Goal: Task Accomplishment & Management: Complete application form

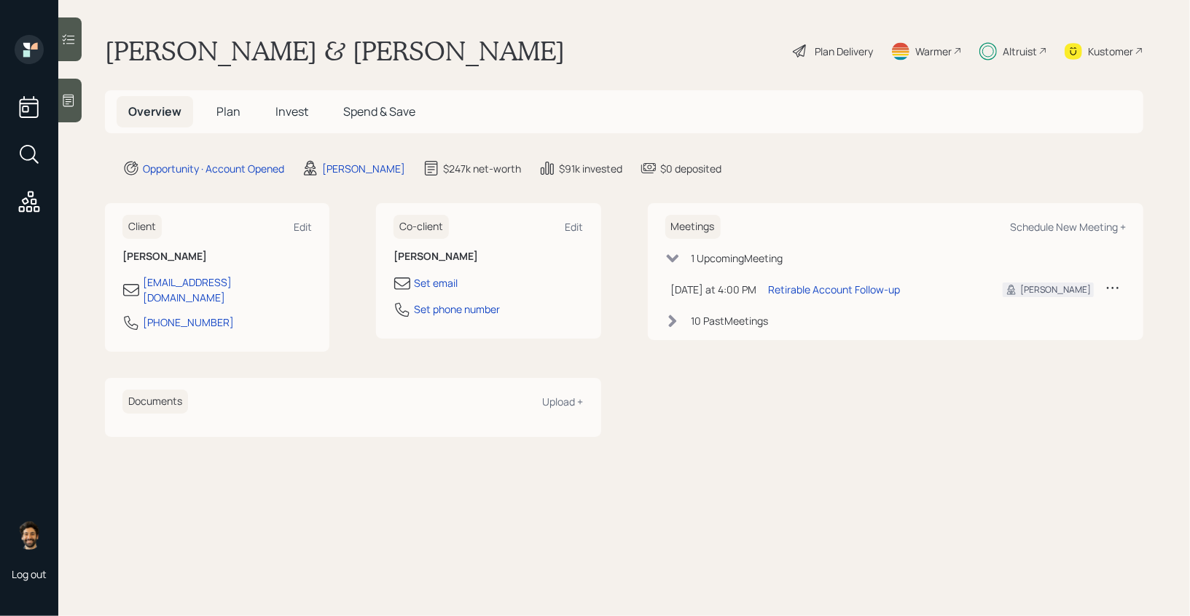
click at [286, 104] on span "Invest" at bounding box center [291, 111] width 33 height 16
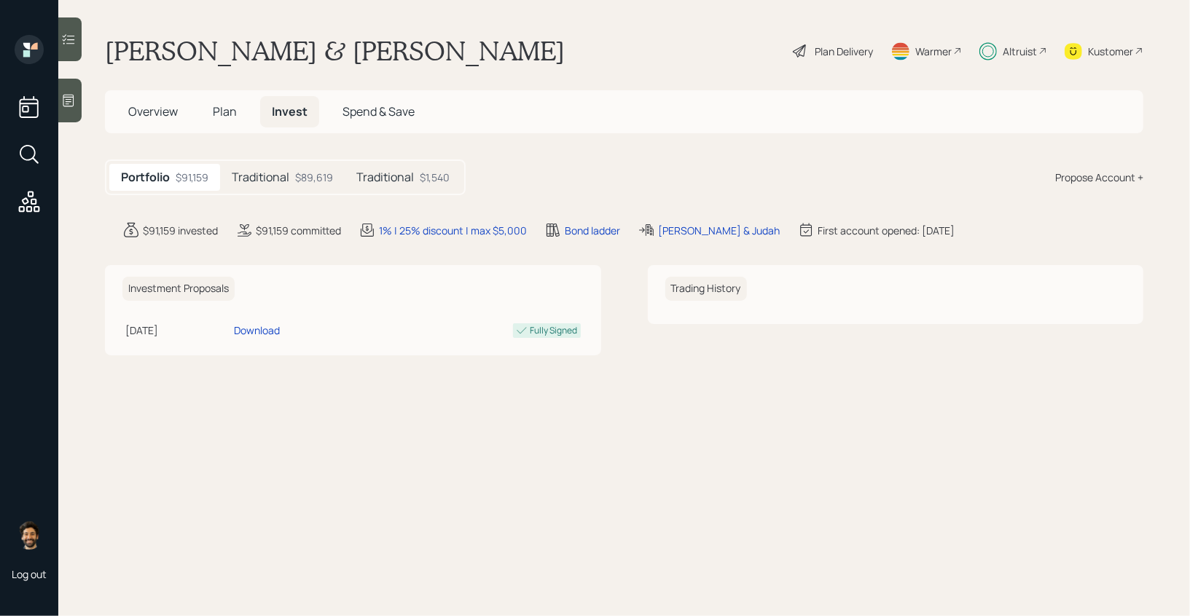
click at [859, 51] on div "Plan Delivery" at bounding box center [843, 51] width 58 height 15
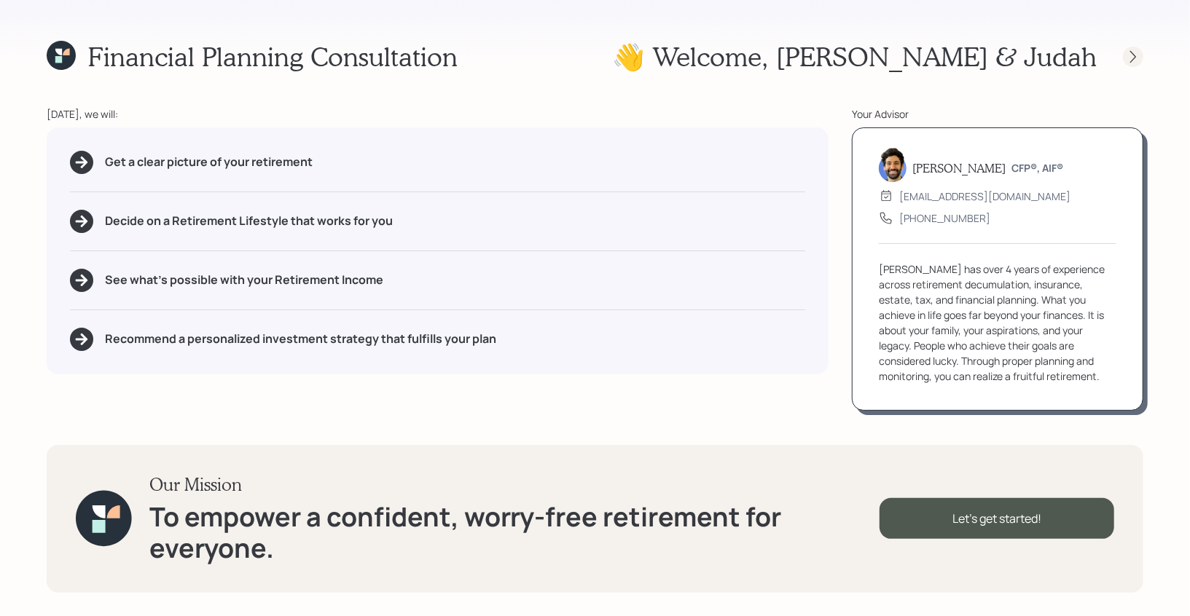
click at [1132, 47] on div at bounding box center [1133, 57] width 20 height 20
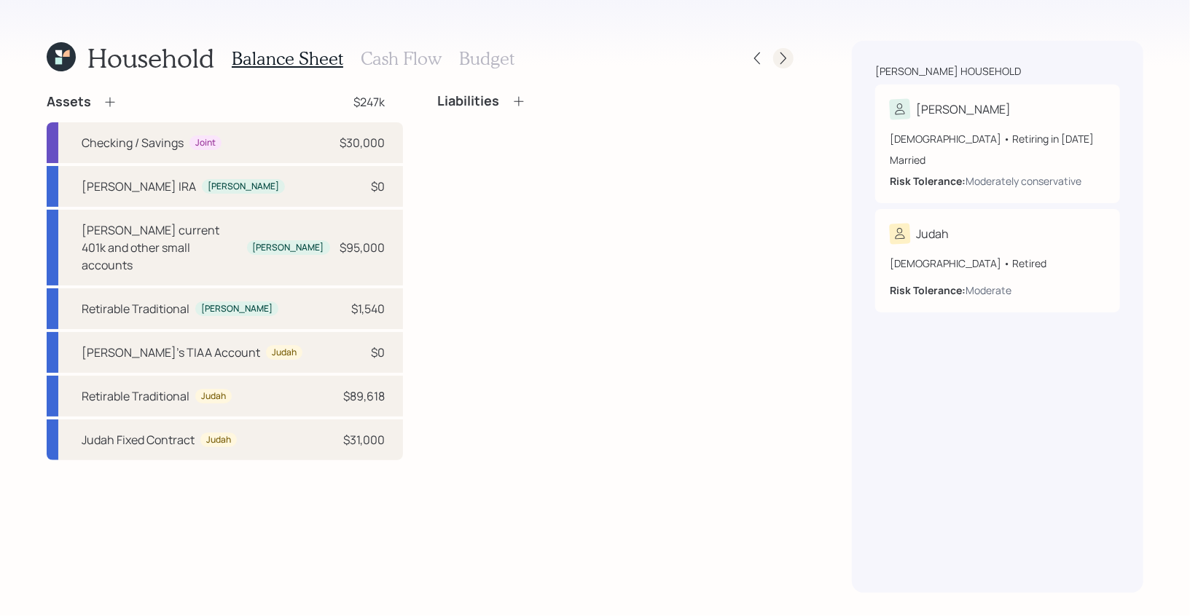
click at [778, 65] on icon at bounding box center [783, 58] width 15 height 15
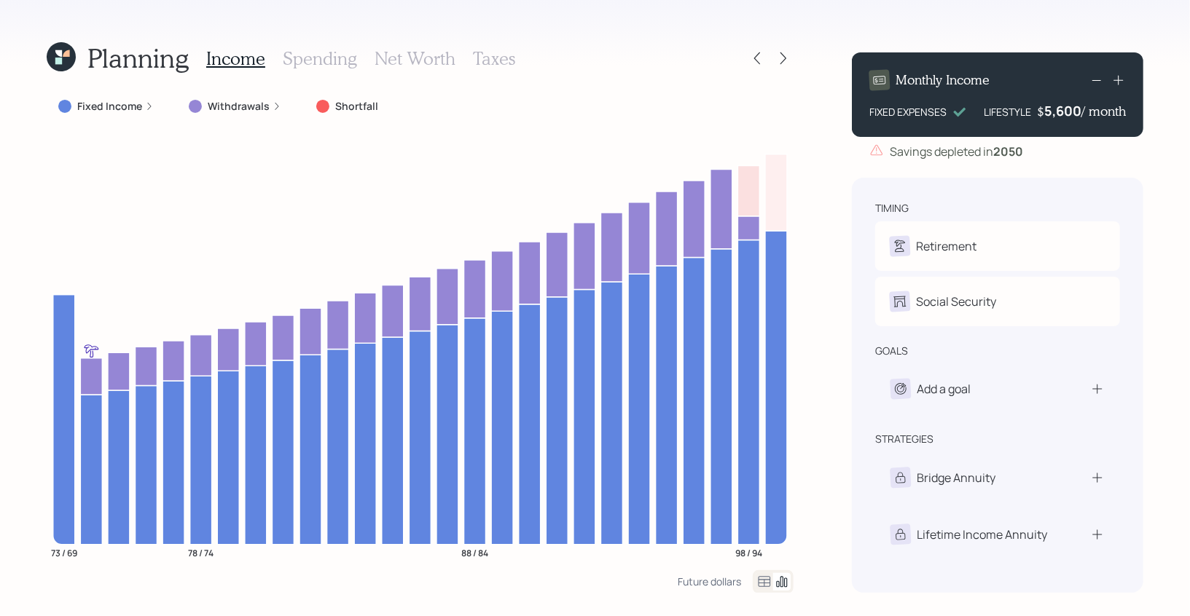
click at [756, 590] on div at bounding box center [772, 581] width 41 height 23
click at [758, 589] on icon at bounding box center [763, 581] width 17 height 17
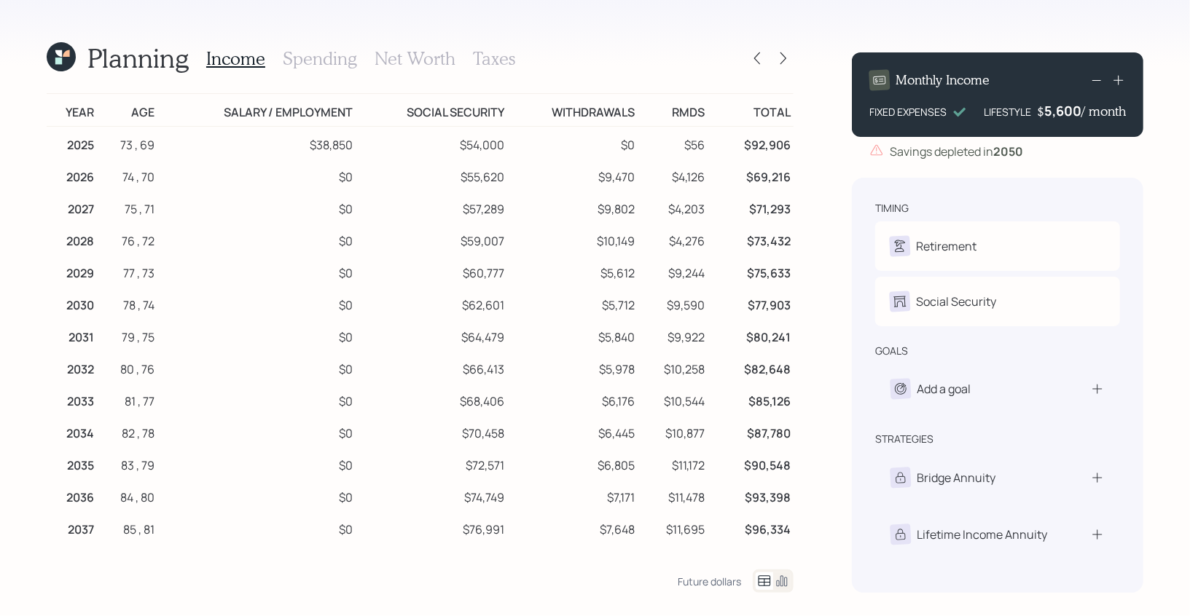
click at [779, 581] on icon at bounding box center [782, 581] width 11 height 11
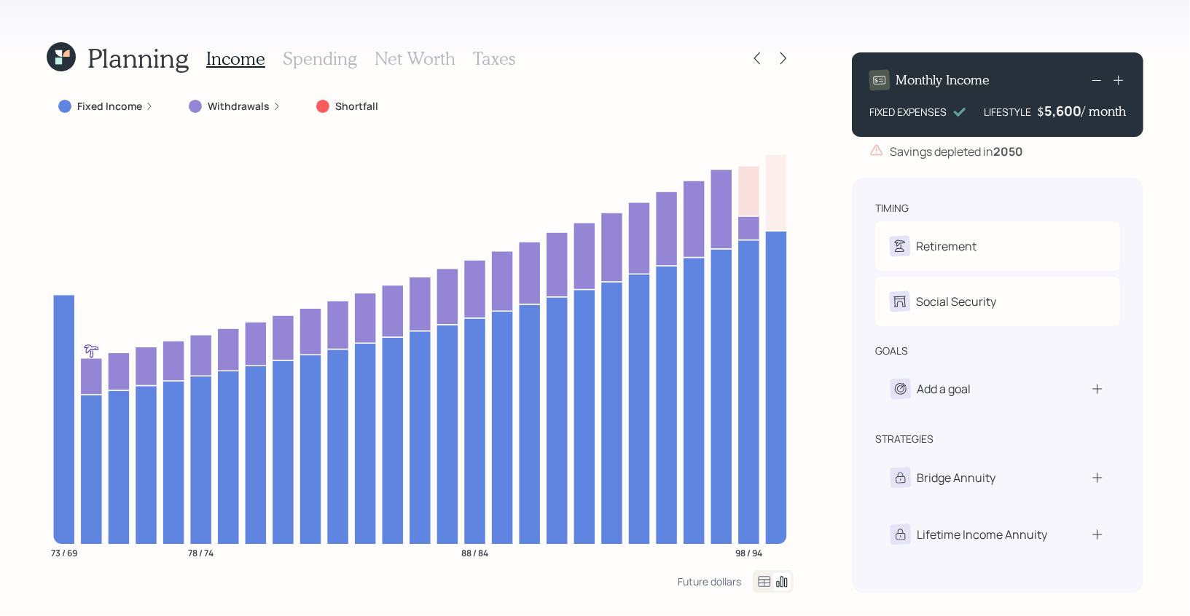
click at [61, 54] on icon at bounding box center [58, 53] width 7 height 7
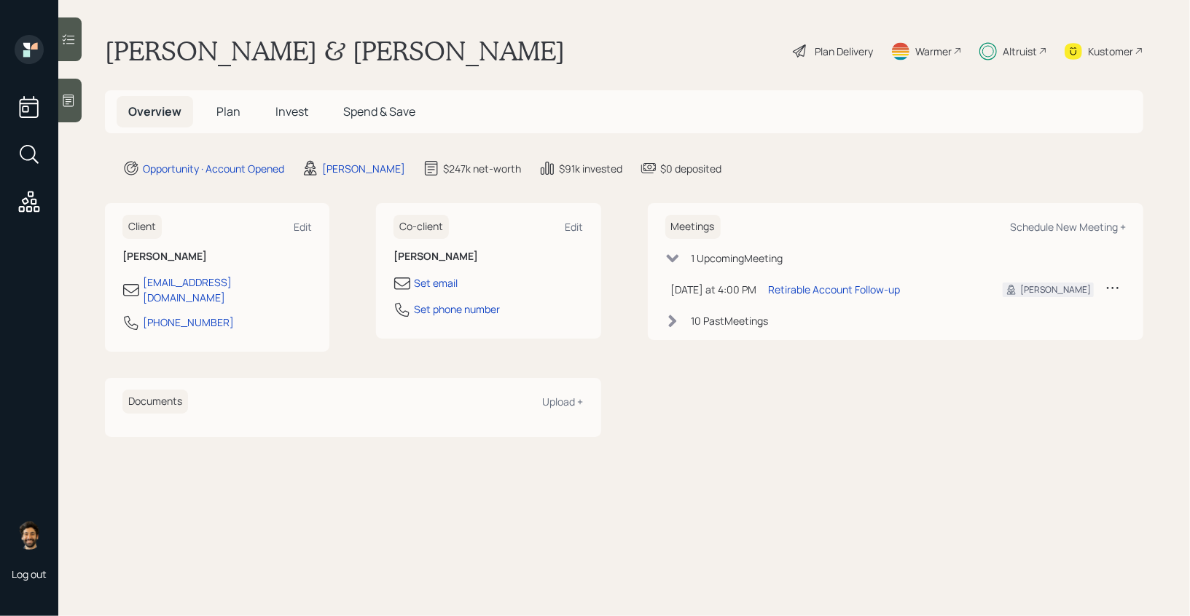
click at [220, 103] on h5 "Plan" at bounding box center [228, 111] width 47 height 31
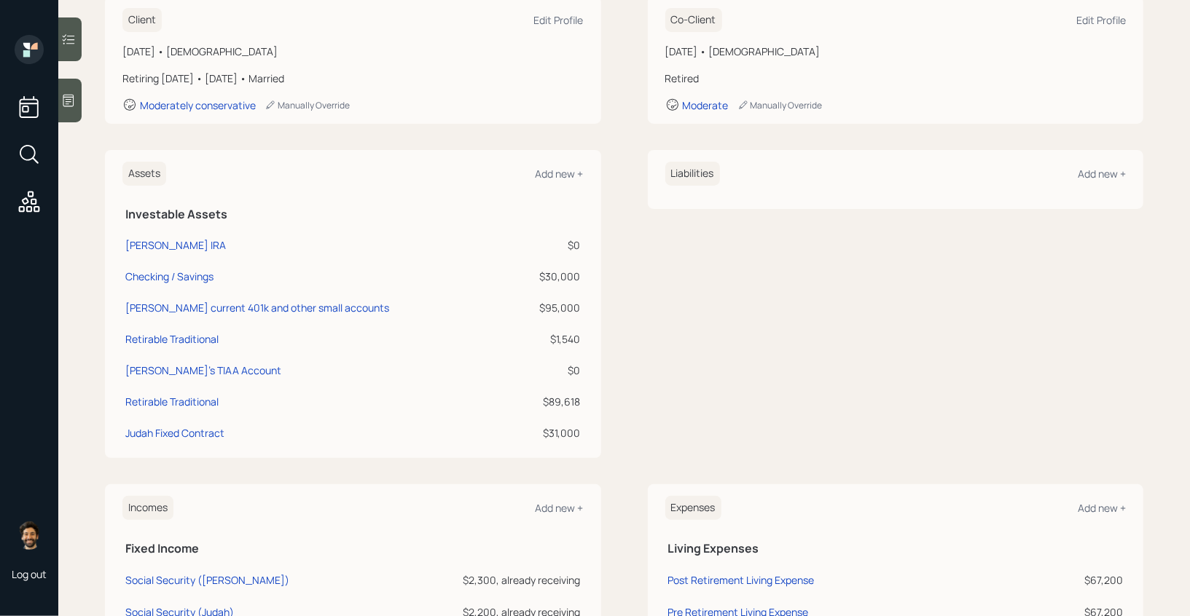
scroll to position [224, 0]
drag, startPoint x: 580, startPoint y: 278, endPoint x: 533, endPoint y: 280, distance: 46.7
click at [533, 280] on div "$30,000" at bounding box center [549, 276] width 62 height 15
click at [409, 381] on td "Judah's TIAA Account" at bounding box center [318, 368] width 393 height 31
click at [208, 431] on div "Judah Fixed Contract" at bounding box center [174, 432] width 99 height 15
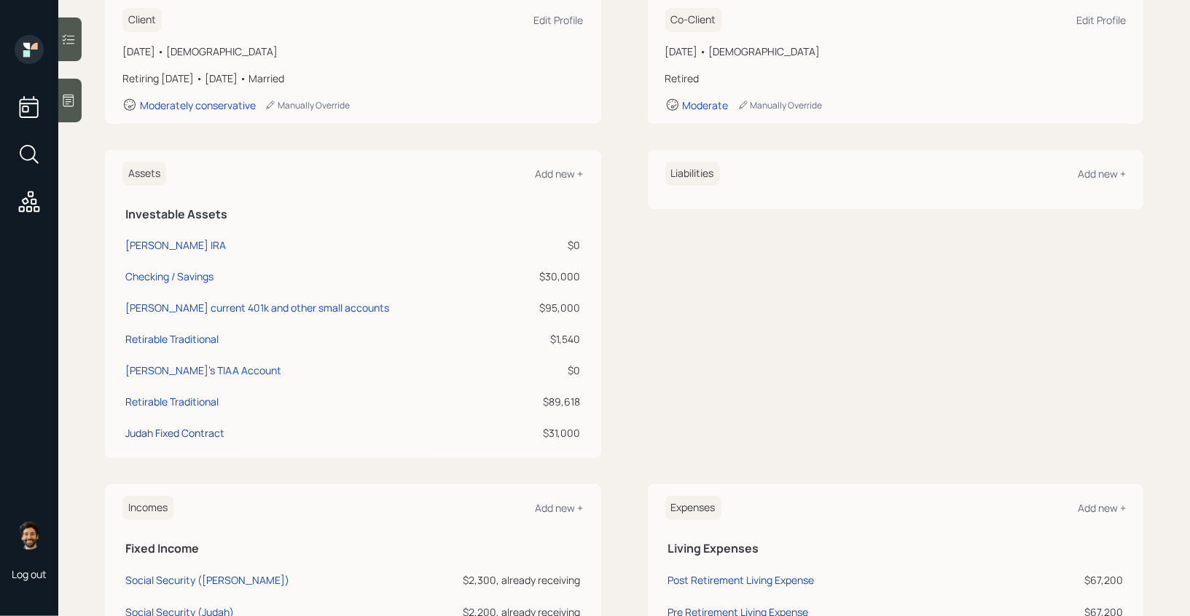
select select "ira"
select select "balanced"
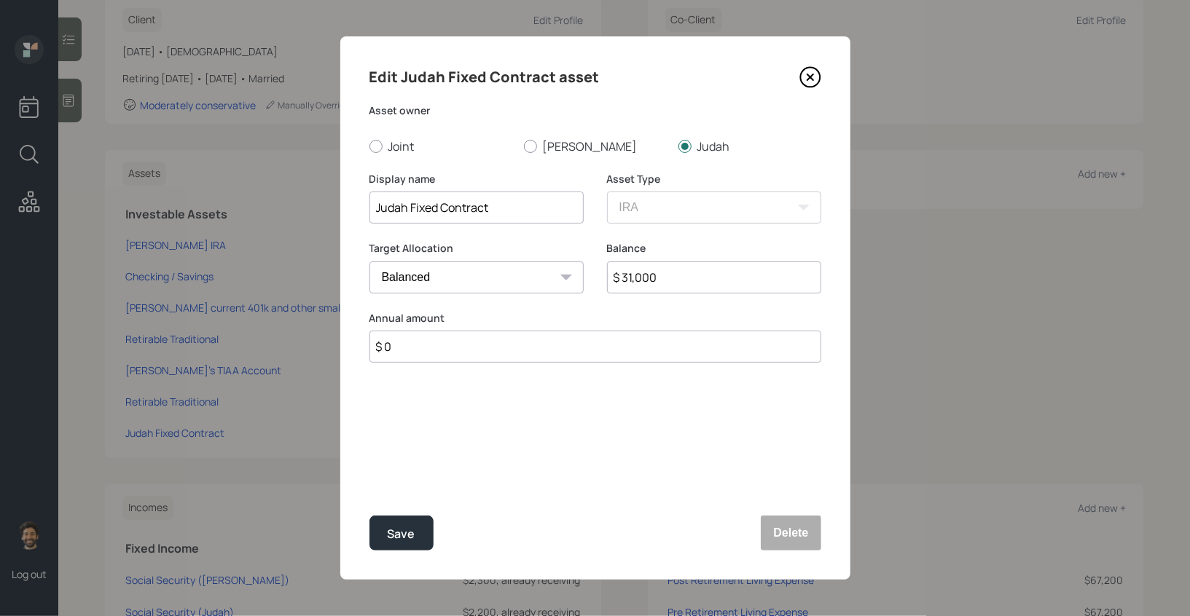
click at [519, 213] on input "Judah Fixed Contract" at bounding box center [476, 208] width 214 height 32
type input "Judah Fixed Contract (TIAA)"
click at [405, 530] on div "Save" at bounding box center [402, 534] width 28 height 20
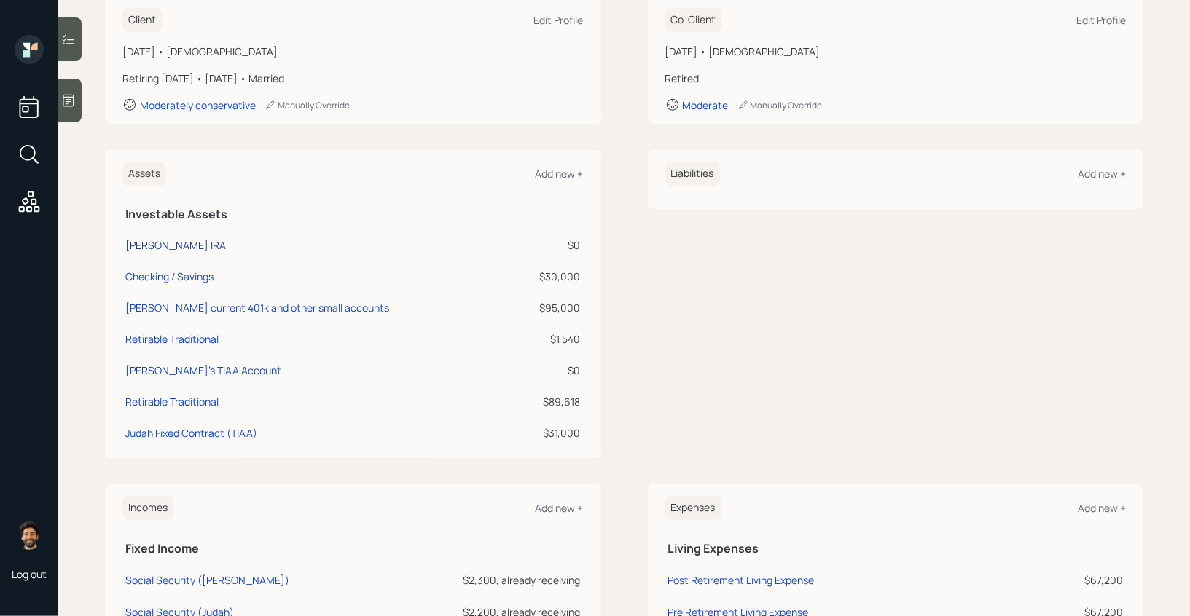
click at [169, 242] on div "Nancy Inspira IRA" at bounding box center [175, 244] width 101 height 15
select select "ira"
select select "balanced"
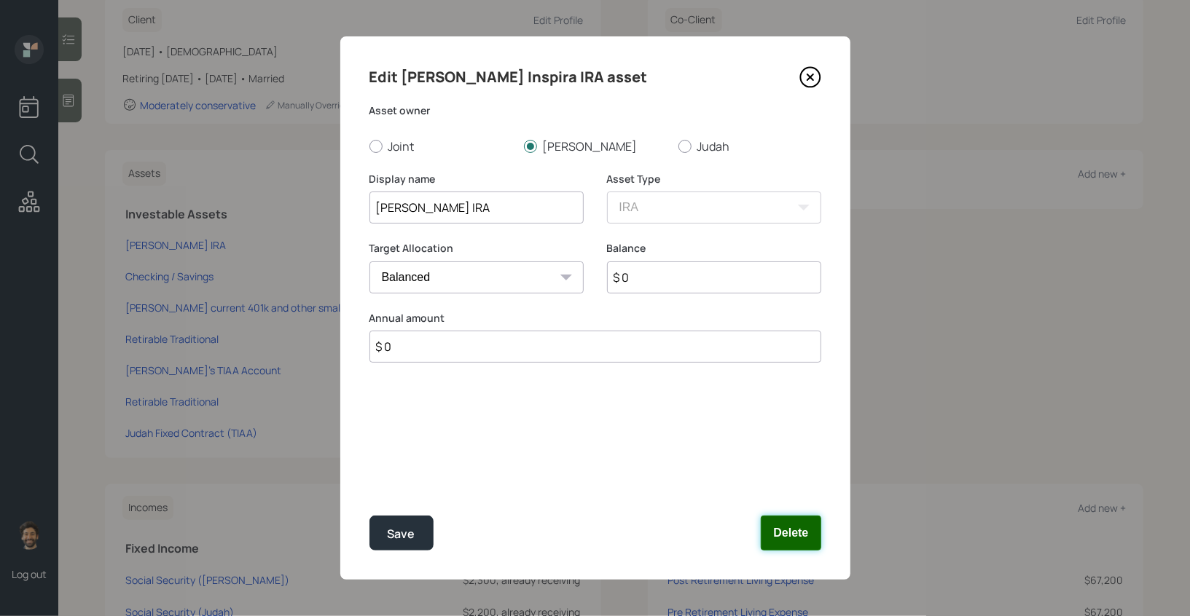
click at [796, 524] on button "Delete" at bounding box center [790, 533] width 60 height 35
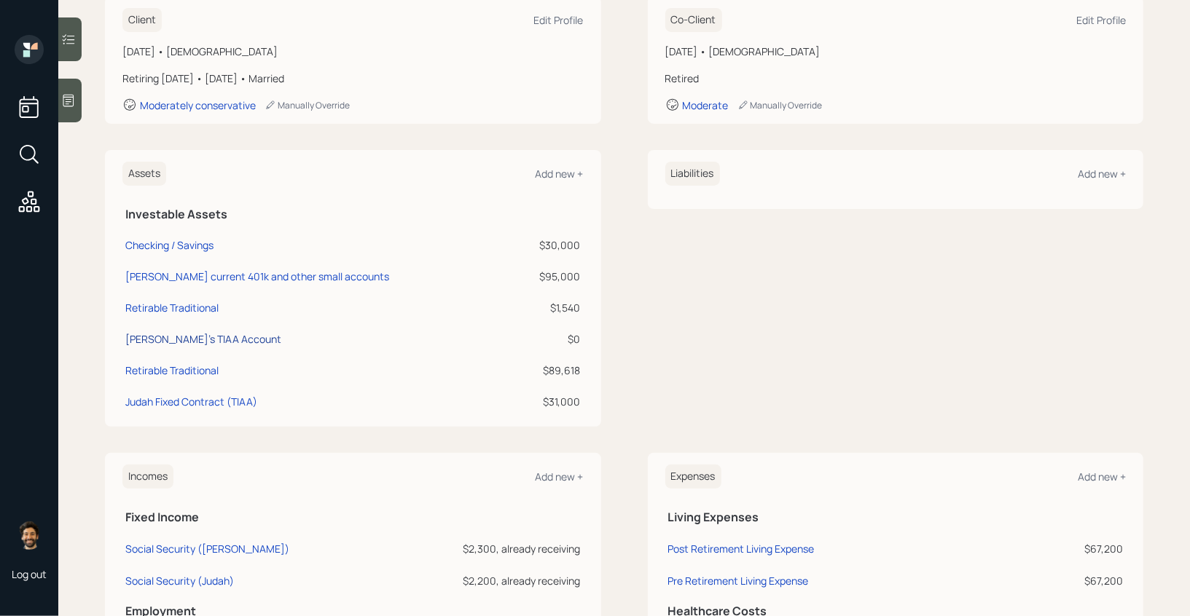
click at [181, 335] on div "Judah's TIAA Account" at bounding box center [203, 338] width 156 height 15
select select "company_sponsored"
select select "balanced"
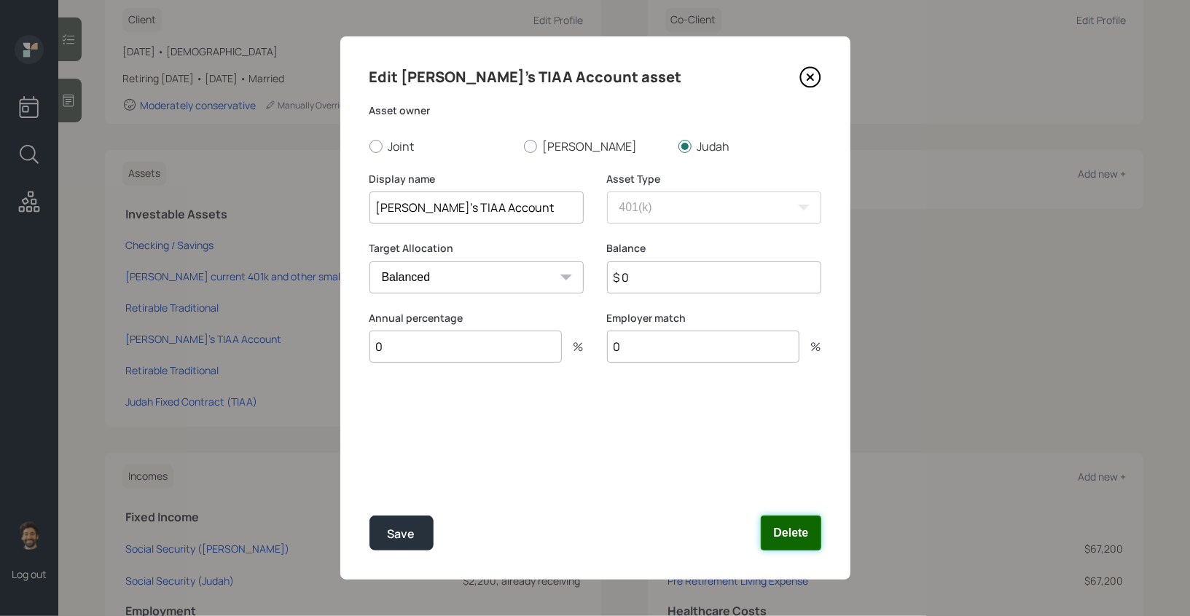
click at [794, 531] on button "Delete" at bounding box center [790, 533] width 60 height 35
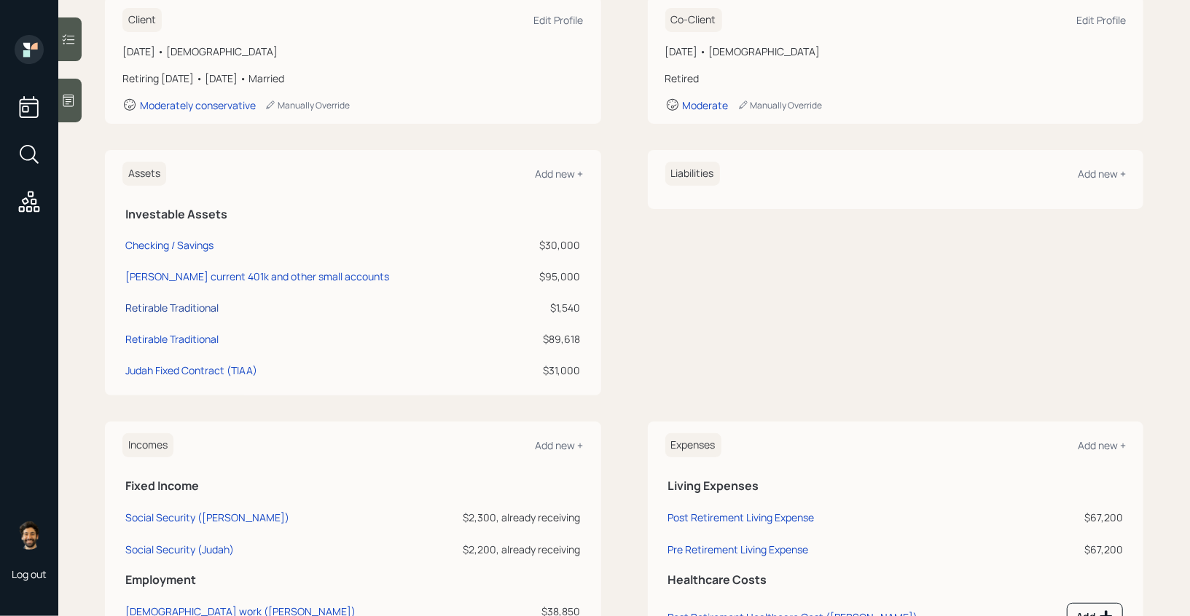
click at [183, 305] on div "Retirable Traditional" at bounding box center [171, 307] width 93 height 15
select select "ira"
select select "balanced"
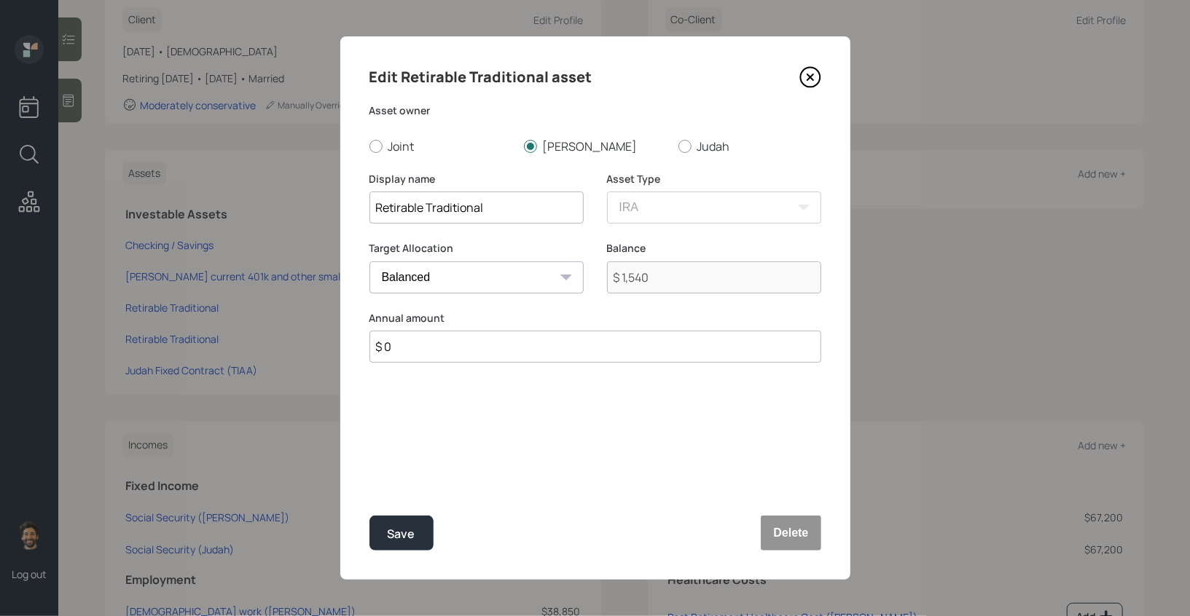
click at [530, 210] on input "Retirable Traditional" at bounding box center [476, 208] width 214 height 32
click at [376, 208] on input "Retirable Traditional (" at bounding box center [476, 208] width 214 height 32
click at [523, 207] on input "Retirable Traditional (" at bounding box center [476, 208] width 214 height 32
type input "Retirable Traditional (Nancy)"
click at [401, 535] on div "Save" at bounding box center [402, 534] width 28 height 20
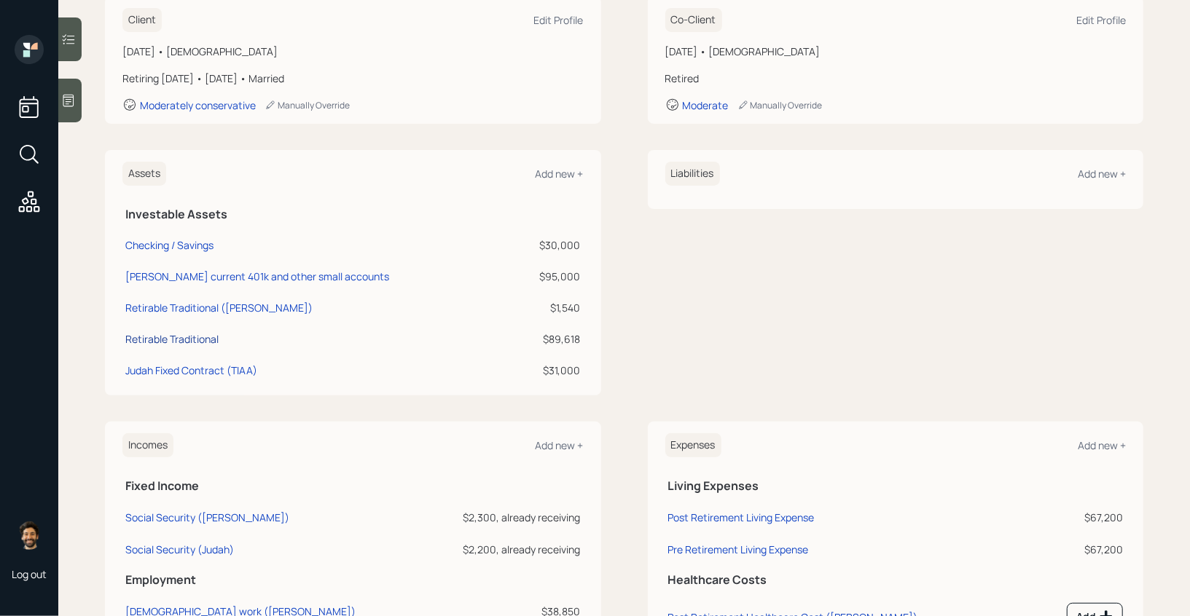
click at [189, 332] on div "Retirable Traditional" at bounding box center [171, 338] width 93 height 15
select select "ira"
select select "balanced"
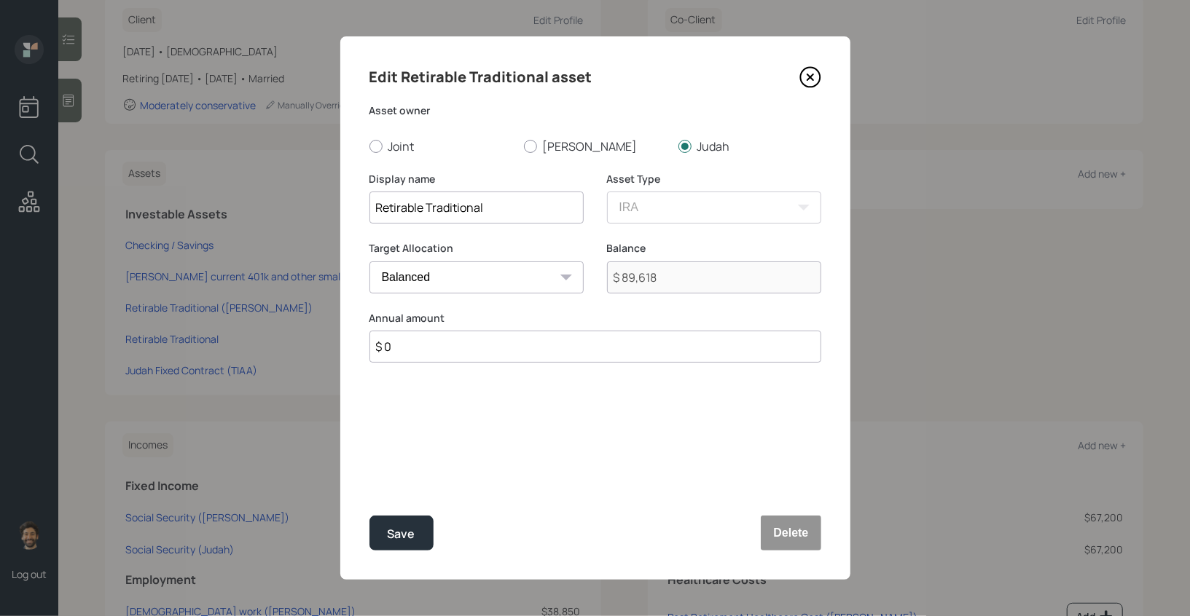
click at [535, 205] on input "Retirable Traditional" at bounding box center [476, 208] width 214 height 32
type input "Retirable Traditional (Judah)"
click at [404, 543] on div "Save" at bounding box center [402, 534] width 28 height 20
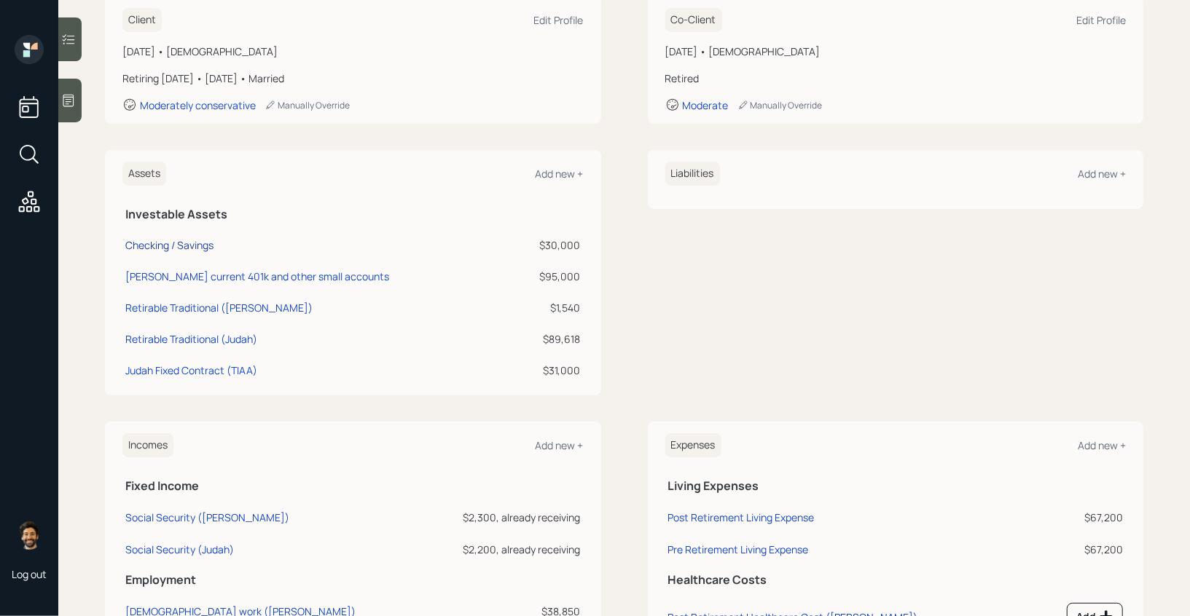
click at [162, 245] on div "Checking / Savings" at bounding box center [169, 244] width 88 height 15
select select "emergency_fund"
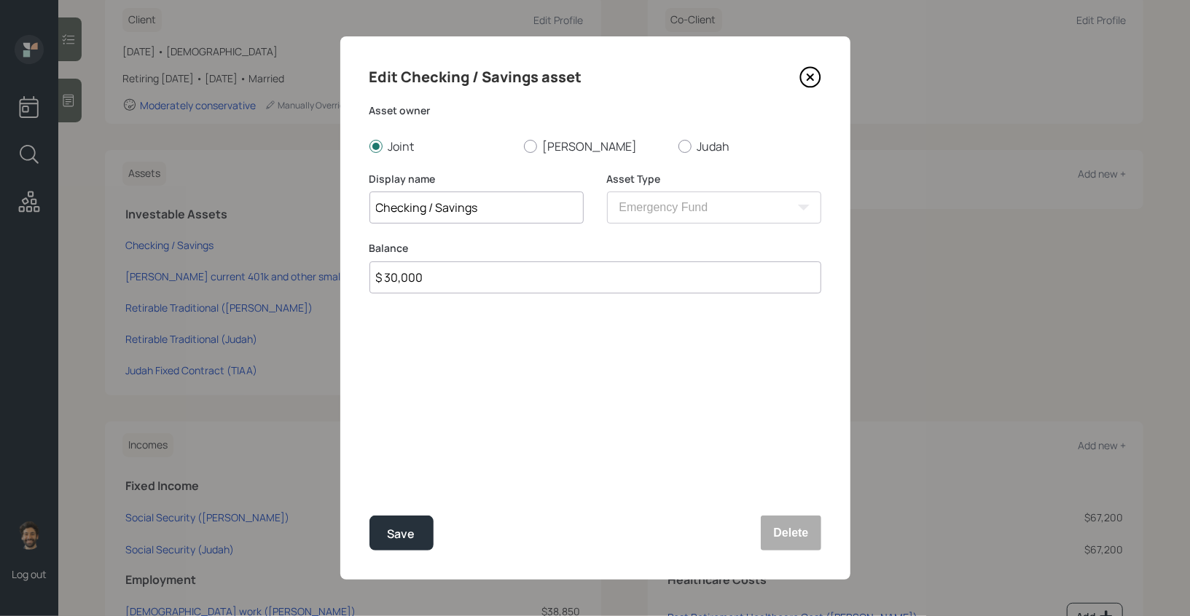
click at [512, 209] on input "Checking / Savings" at bounding box center [476, 208] width 214 height 32
type input "Checking / Savings"
click at [393, 532] on div "Save" at bounding box center [402, 534] width 28 height 20
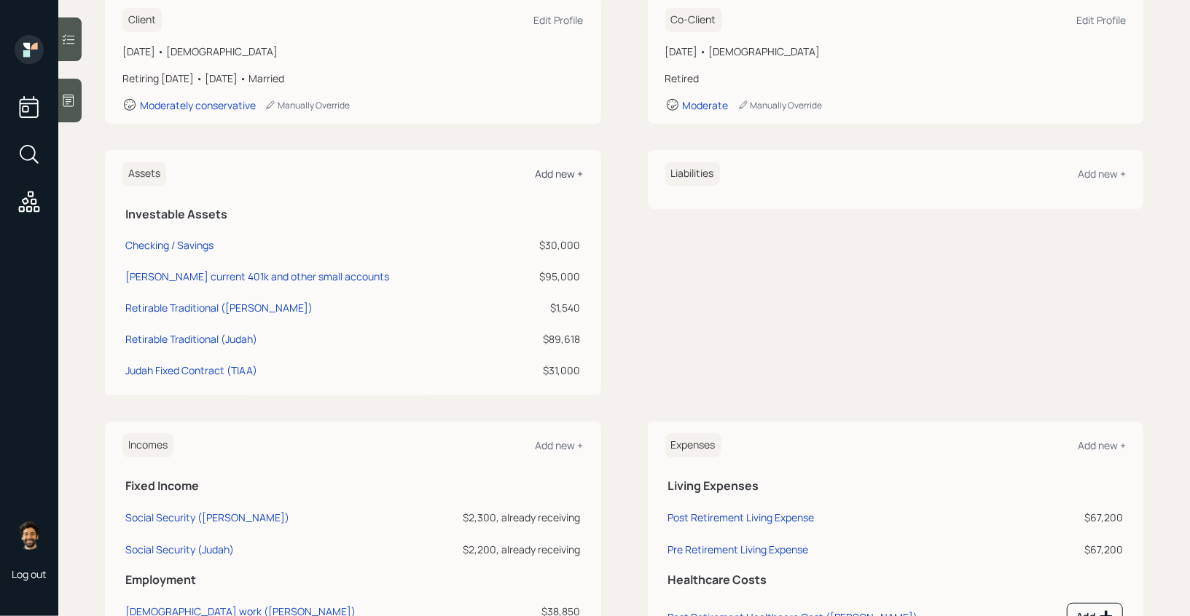
click at [548, 170] on div "Add new +" at bounding box center [559, 174] width 48 height 14
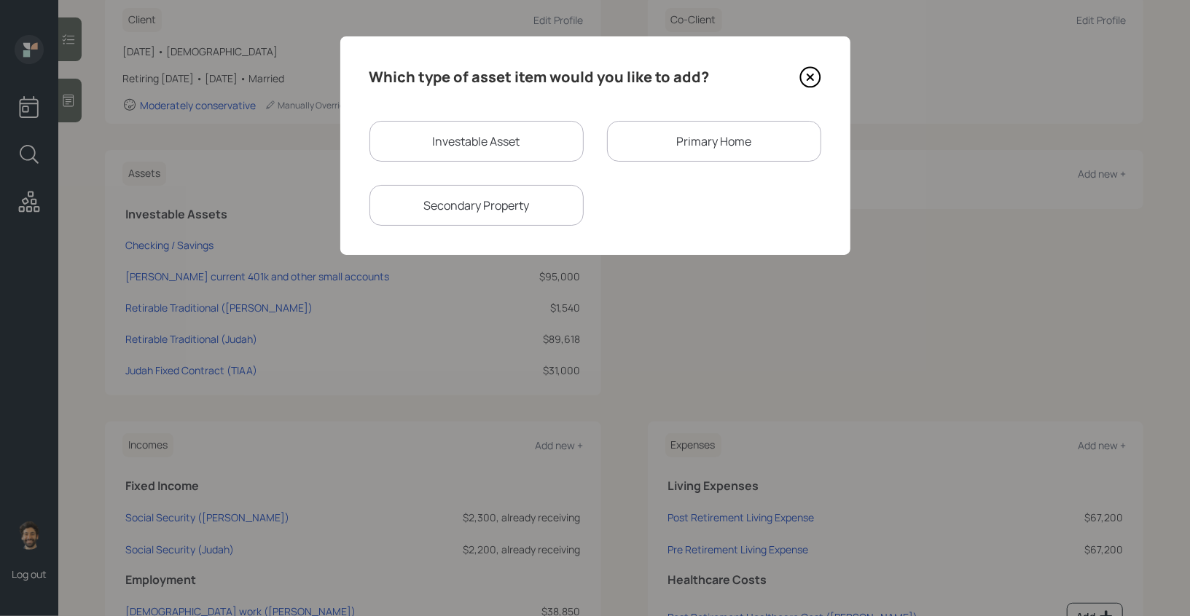
click at [490, 149] on div "Investable Asset" at bounding box center [476, 141] width 214 height 41
select select "taxable"
select select "balanced"
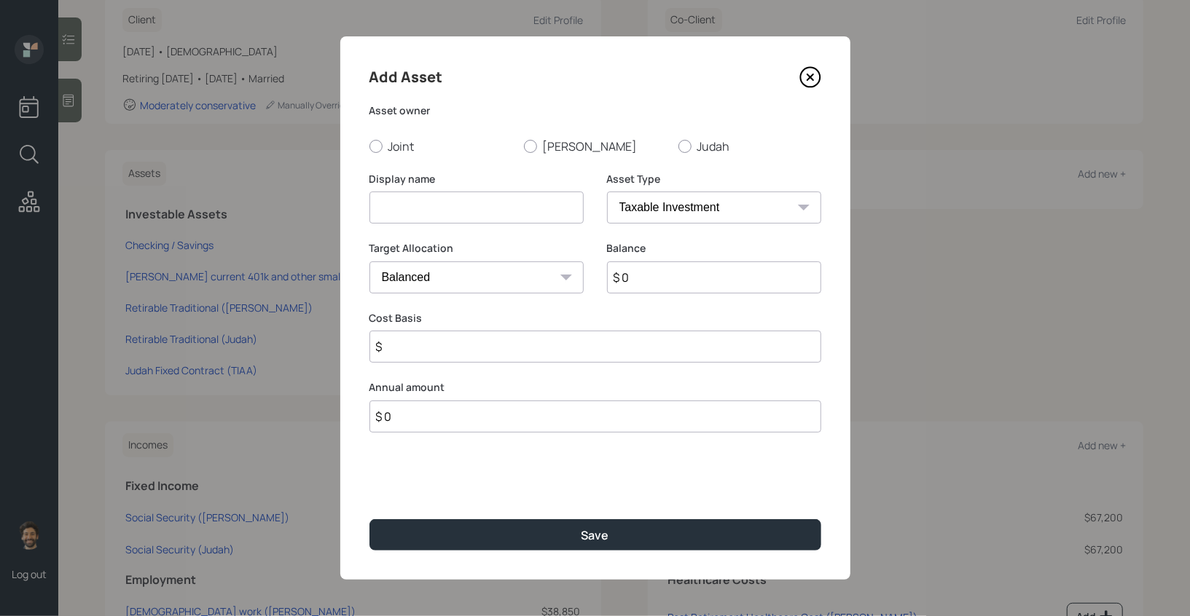
click at [427, 212] on input at bounding box center [476, 208] width 214 height 32
type input "Nancy STRS Account"
click at [640, 275] on input "$ 0" at bounding box center [714, 278] width 214 height 32
type input "$ 2,400"
click at [409, 353] on input "$" at bounding box center [595, 347] width 452 height 32
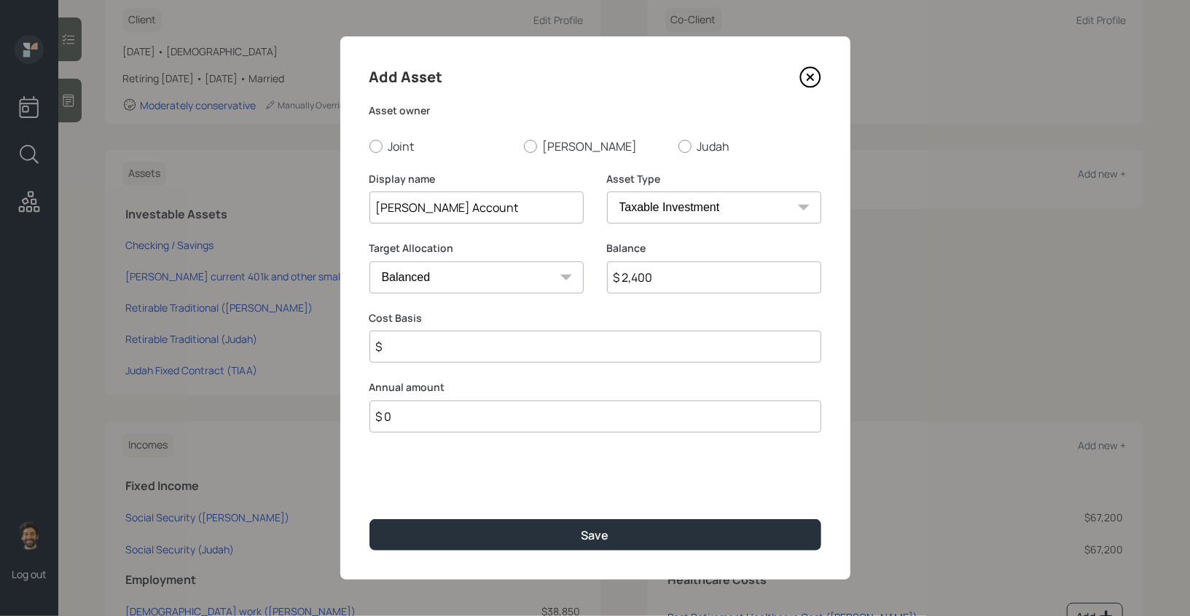
click at [651, 218] on select "SEP IRA IRA Roth IRA 401(k) Roth 401(k) 403(b) Roth 403(b) 457(b) Roth 457(b) H…" at bounding box center [714, 208] width 214 height 32
select select "company_sponsored"
click at [607, 192] on select "SEP IRA IRA Roth IRA 401(k) Roth 401(k) 403(b) Roth 403(b) 457(b) Roth 457(b) H…" at bounding box center [714, 208] width 214 height 32
click at [544, 143] on label "Nancy" at bounding box center [595, 146] width 143 height 16
click at [524, 146] on input "Nancy" at bounding box center [523, 146] width 1 height 1
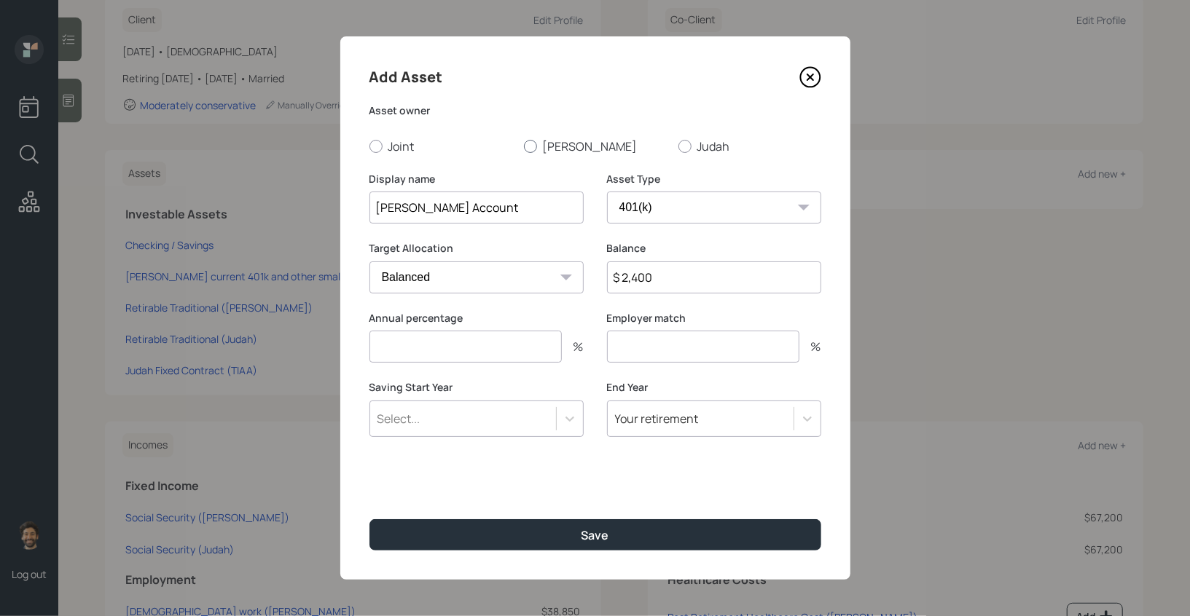
radio input "true"
click at [457, 358] on input "number" at bounding box center [465, 347] width 192 height 32
type input "0"
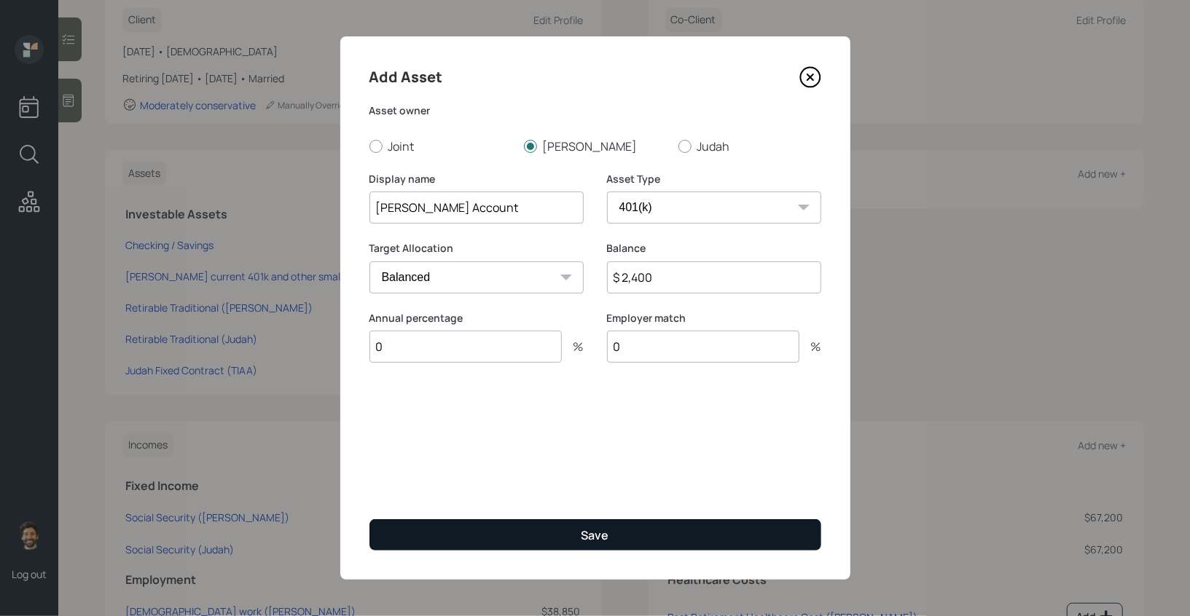
type input "0"
click at [445, 547] on button "Save" at bounding box center [595, 534] width 452 height 31
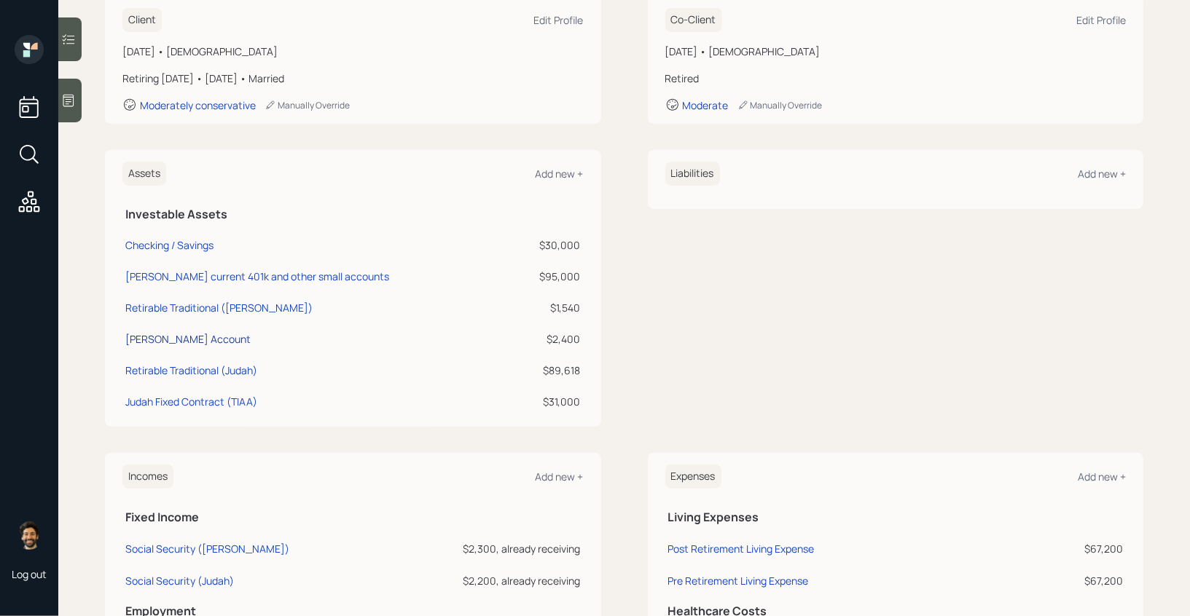
click at [186, 337] on div "Nancy STRS Account" at bounding box center [187, 338] width 125 height 15
select select "company_sponsored"
select select "balanced"
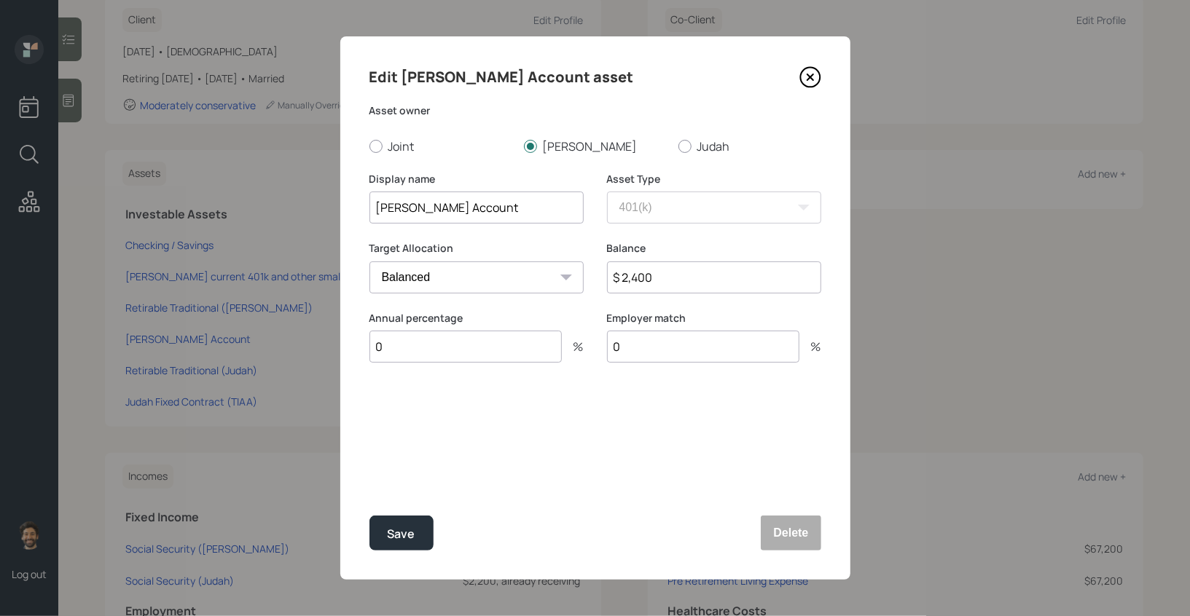
click at [642, 278] on input "$ 2,400" at bounding box center [714, 278] width 214 height 32
type input "$ 2,000"
click at [404, 522] on button "Save" at bounding box center [401, 533] width 64 height 35
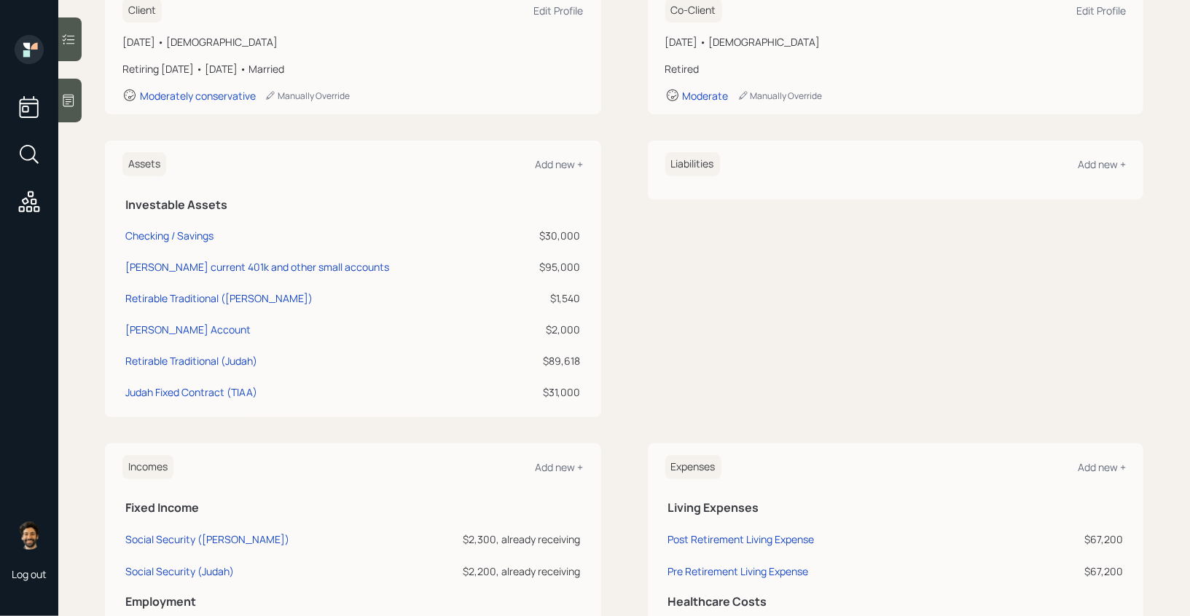
scroll to position [243, 0]
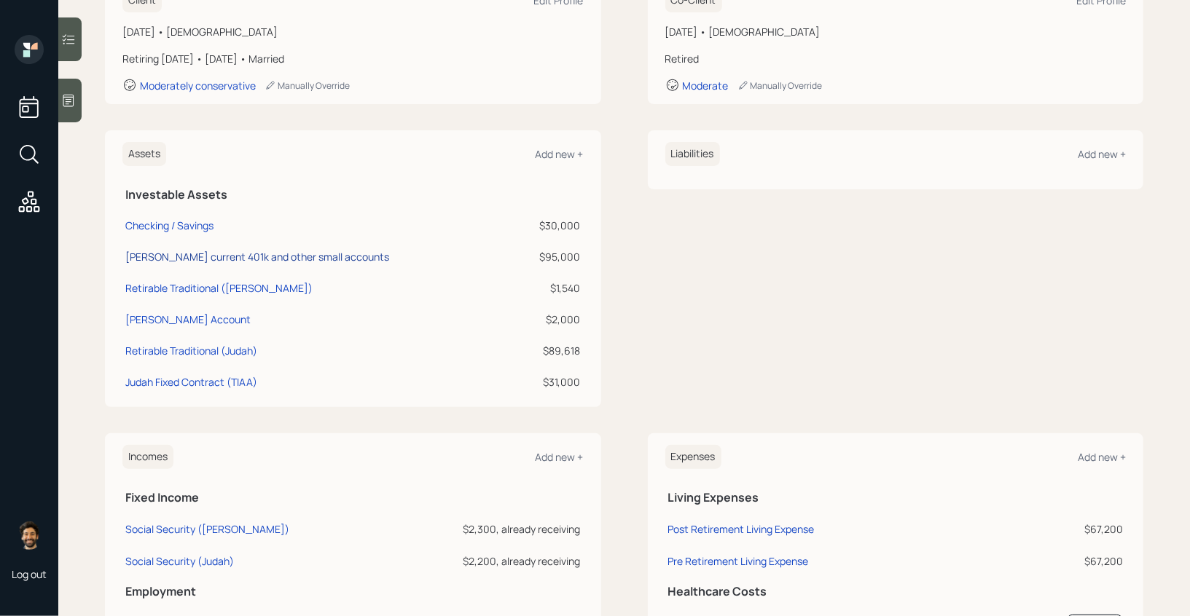
click at [217, 259] on div "Nancy current 401k and other small accounts" at bounding box center [257, 256] width 264 height 15
select select "company_sponsored"
select select "balanced"
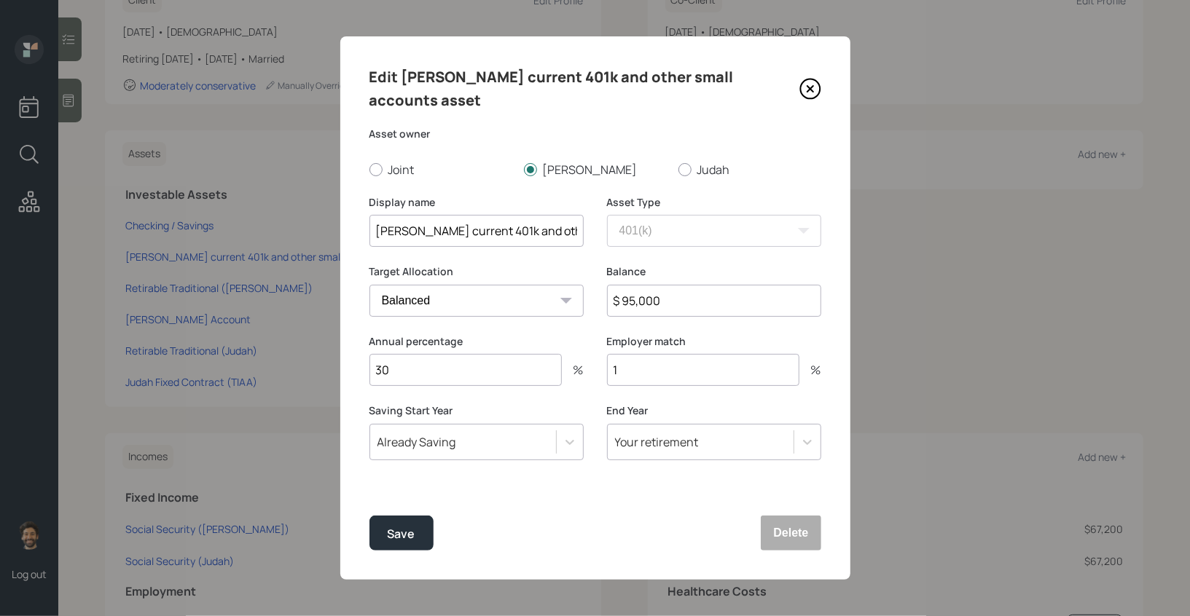
scroll to position [0, 38]
click at [609, 211] on div "Display name Nancy current 401k and other small accounts Asset Type SEP IRA IRA…" at bounding box center [595, 230] width 452 height 70
type input "Nancy current 401k"
click at [400, 537] on div "Save" at bounding box center [402, 534] width 28 height 20
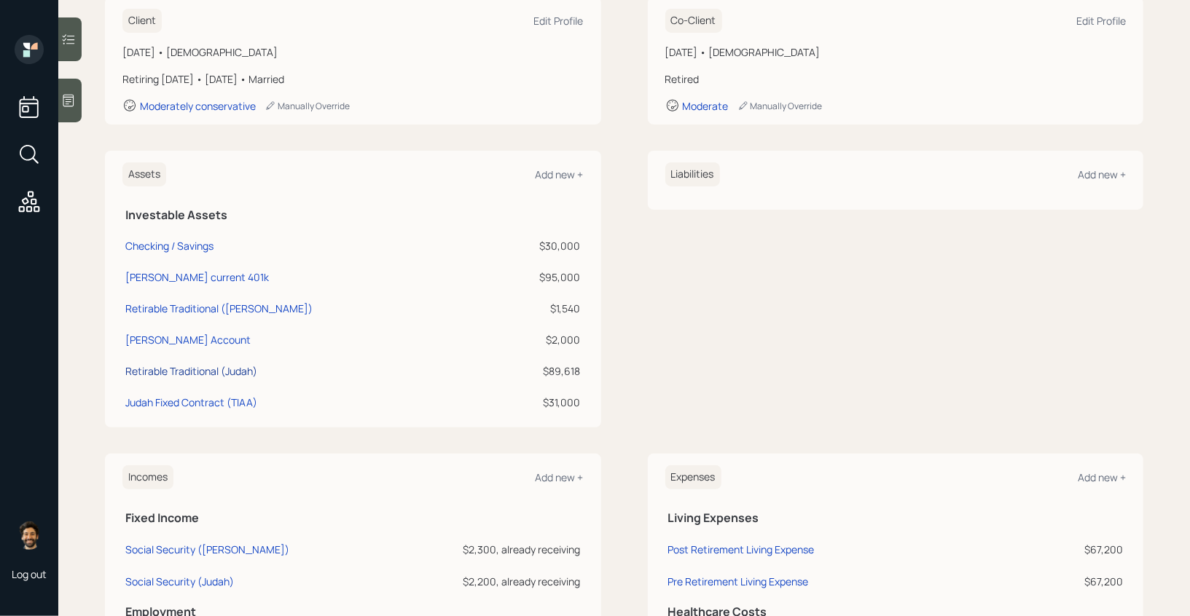
scroll to position [212, 0]
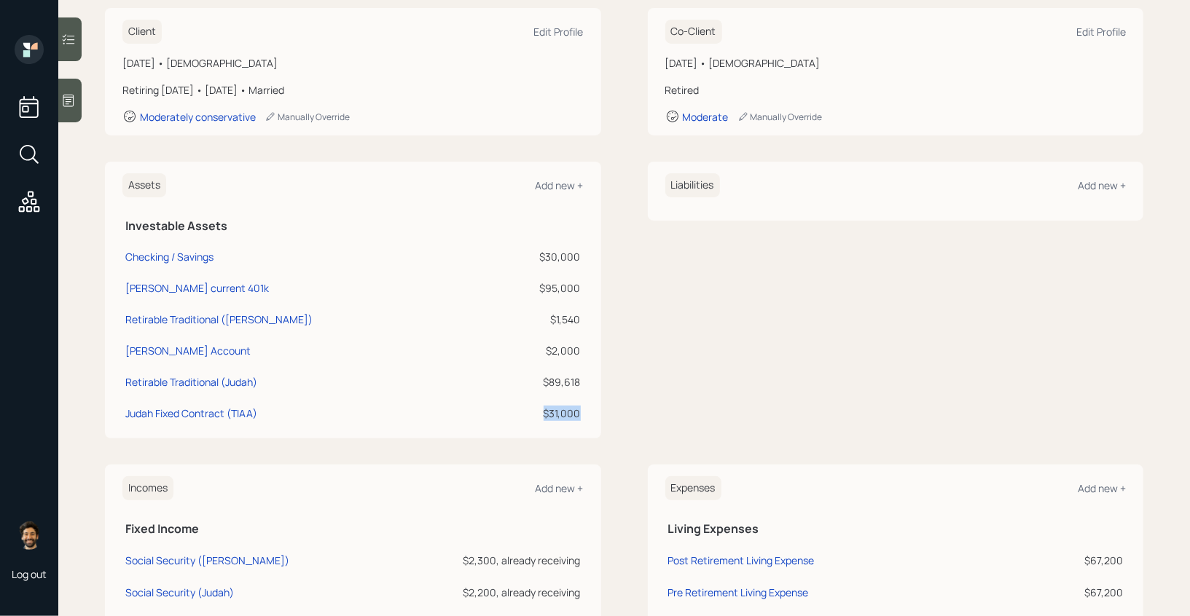
drag, startPoint x: 581, startPoint y: 414, endPoint x: 522, endPoint y: 414, distance: 59.7
click at [522, 414] on td "$31,000" at bounding box center [538, 411] width 90 height 31
drag, startPoint x: 581, startPoint y: 382, endPoint x: 540, endPoint y: 384, distance: 41.5
click at [540, 384] on td "$89,618" at bounding box center [538, 379] width 90 height 31
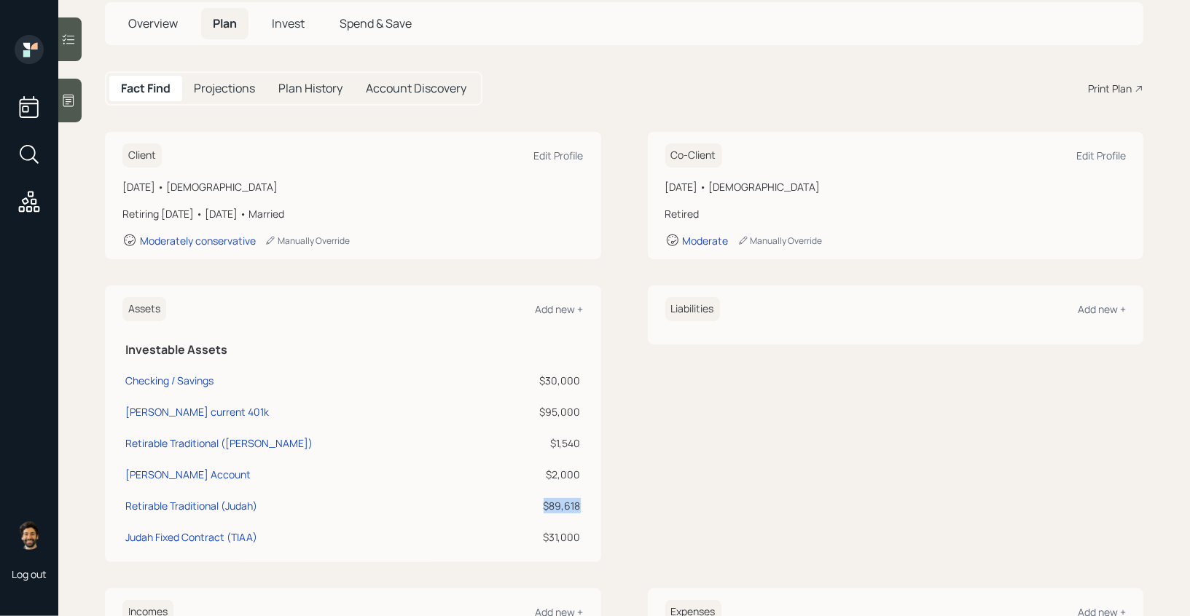
scroll to position [111, 0]
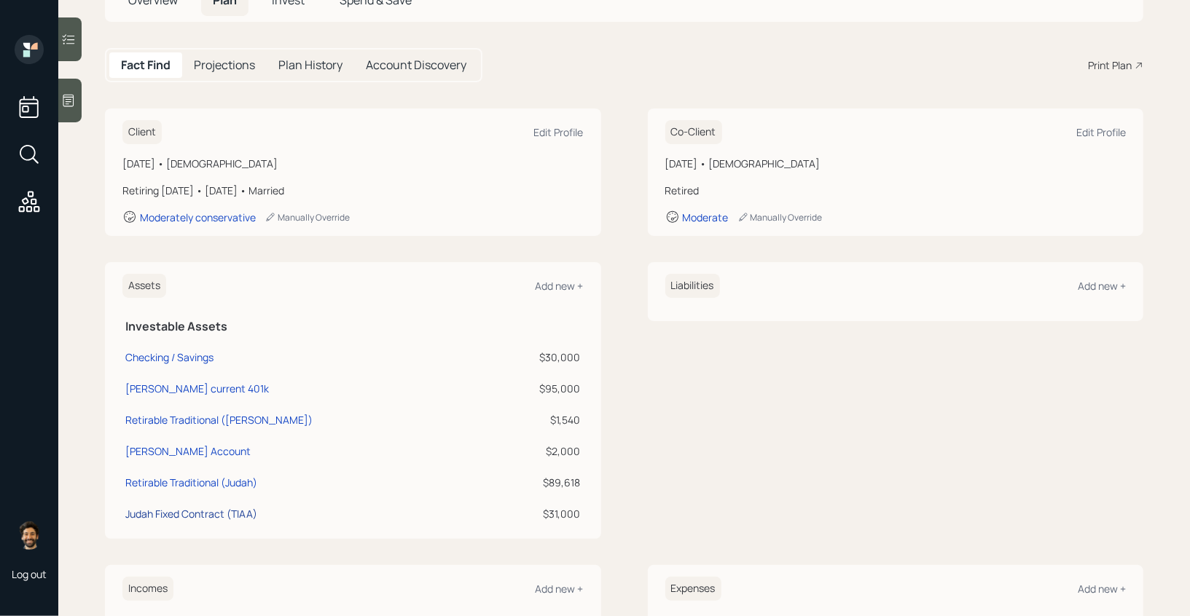
click at [173, 506] on div "Judah Fixed Contract (TIAA)" at bounding box center [191, 513] width 132 height 15
select select "ira"
select select "balanced"
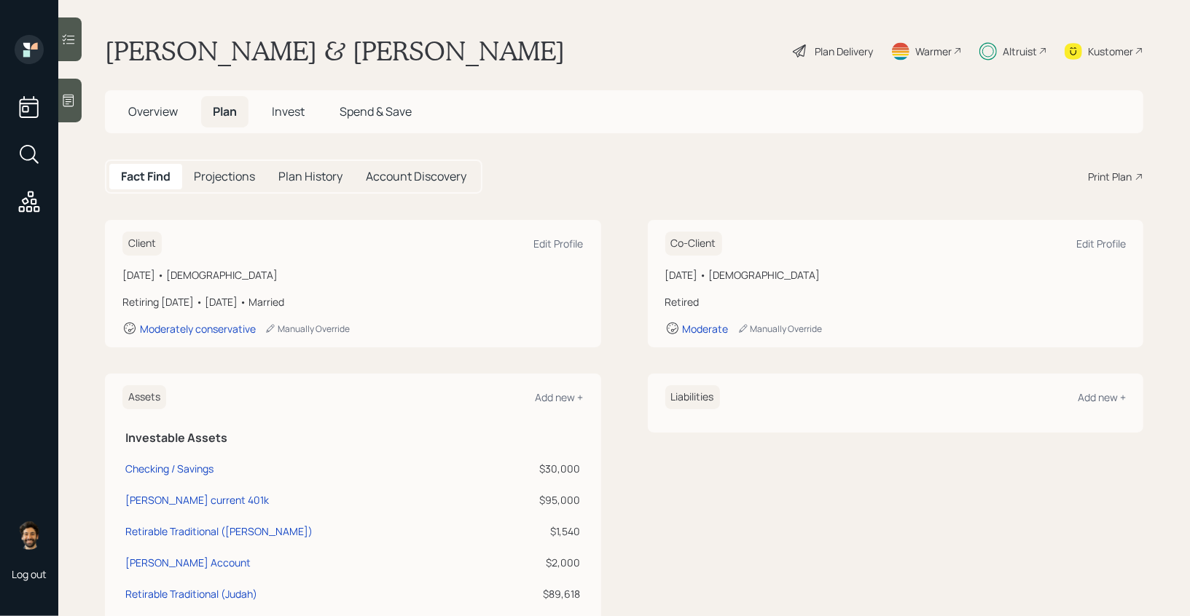
click at [827, 48] on div "Plan Delivery" at bounding box center [843, 51] width 58 height 15
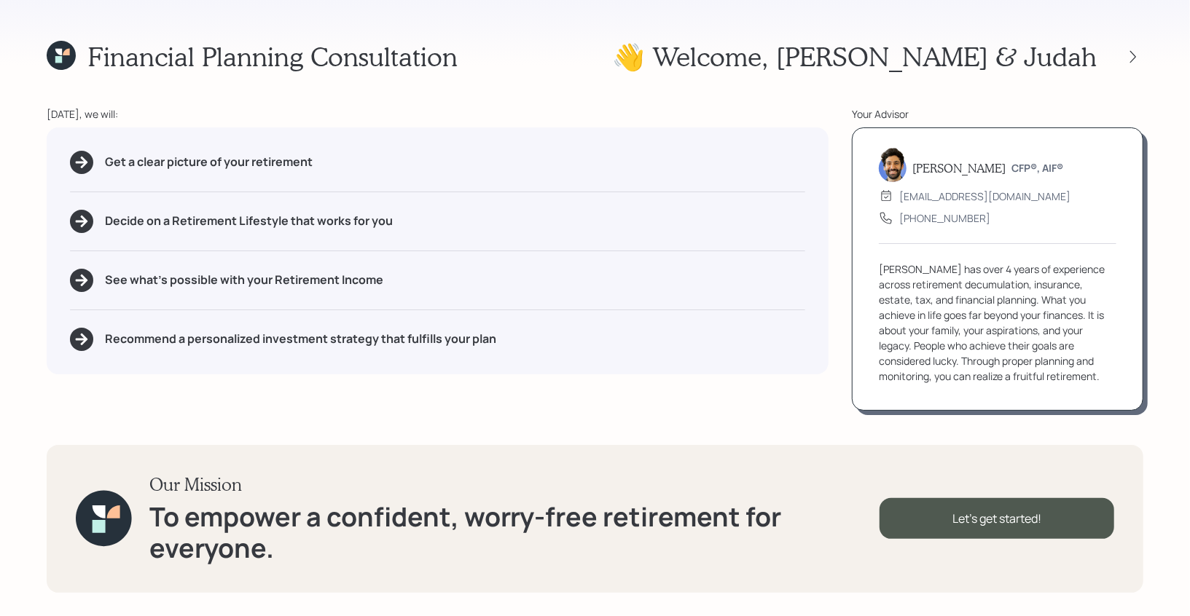
click at [57, 62] on icon at bounding box center [58, 59] width 7 height 7
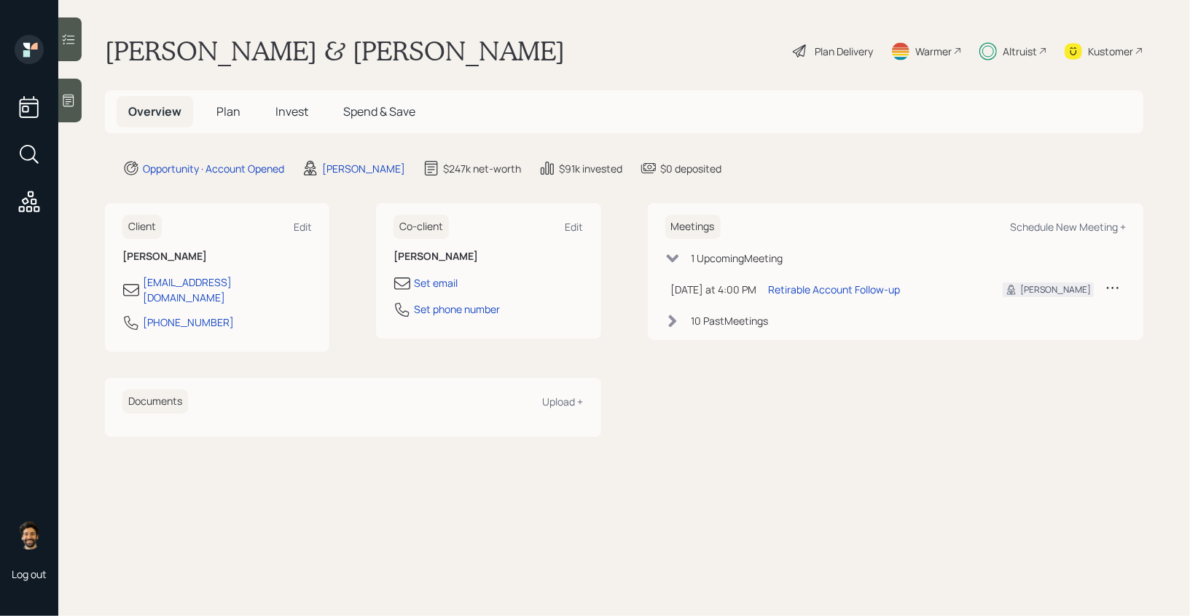
click at [225, 110] on span "Plan" at bounding box center [228, 111] width 24 height 16
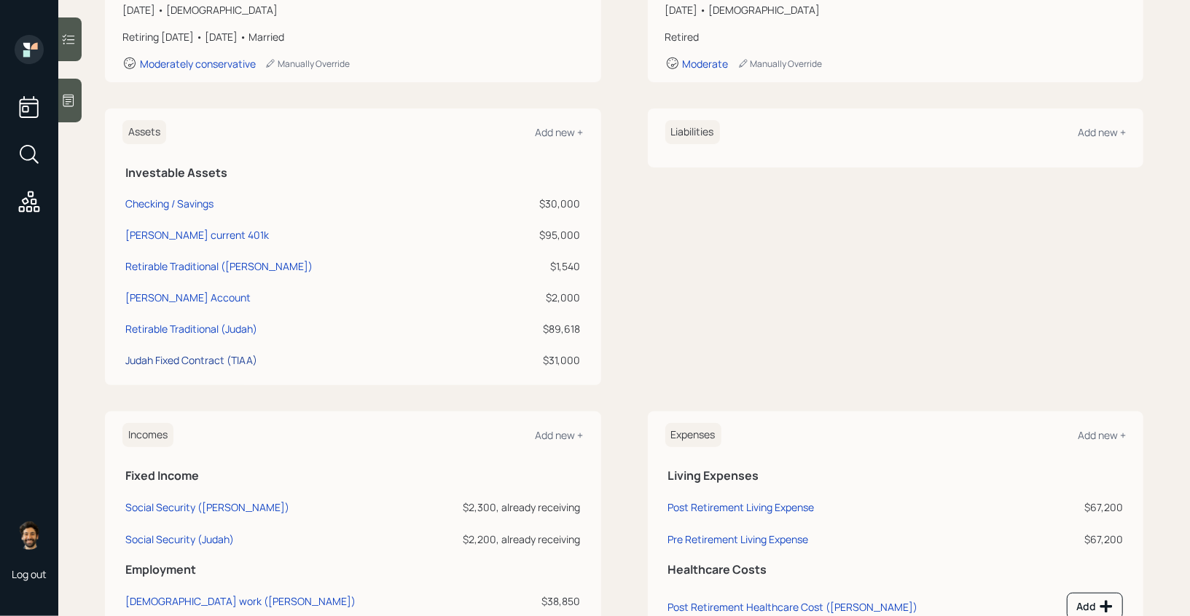
scroll to position [300, 0]
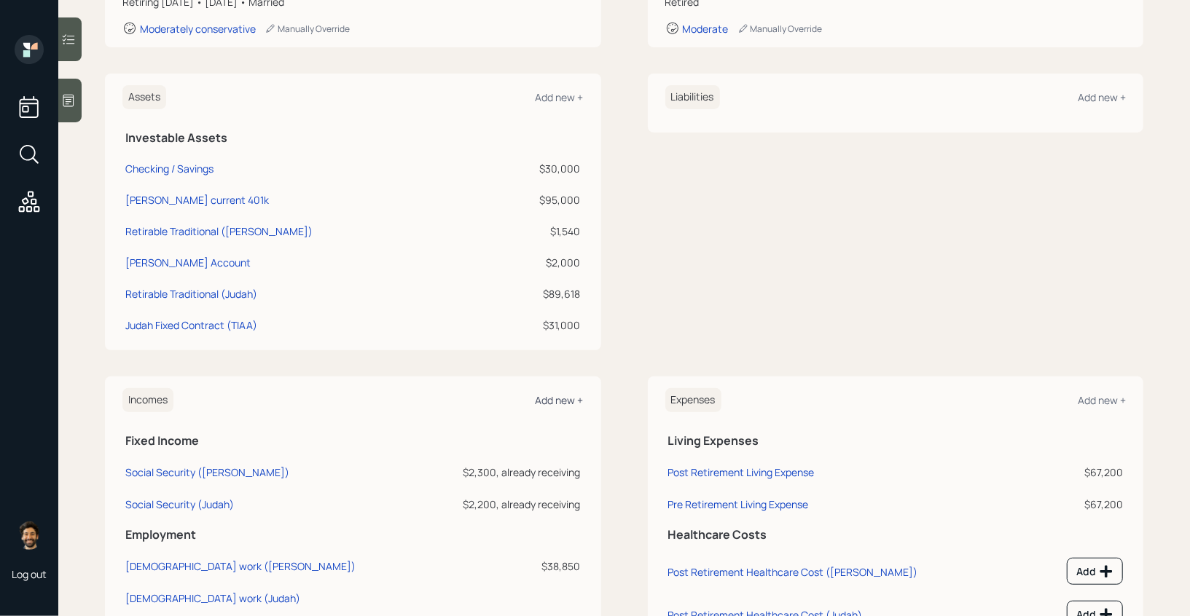
click at [546, 398] on div "Add new +" at bounding box center [559, 400] width 48 height 14
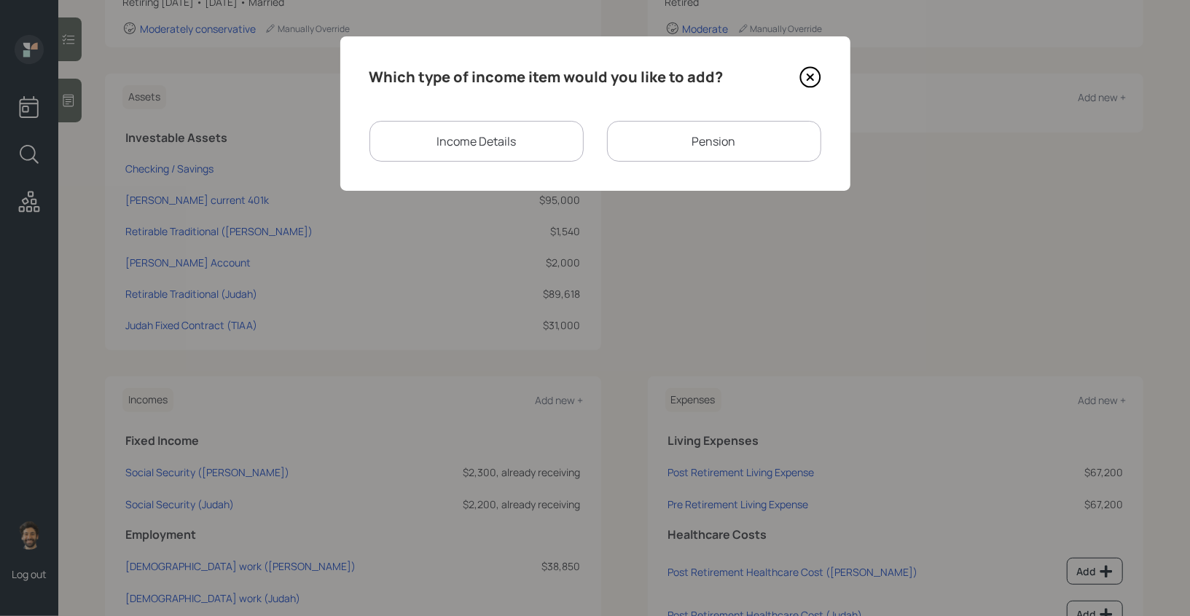
click at [641, 144] on div "Pension" at bounding box center [714, 141] width 214 height 41
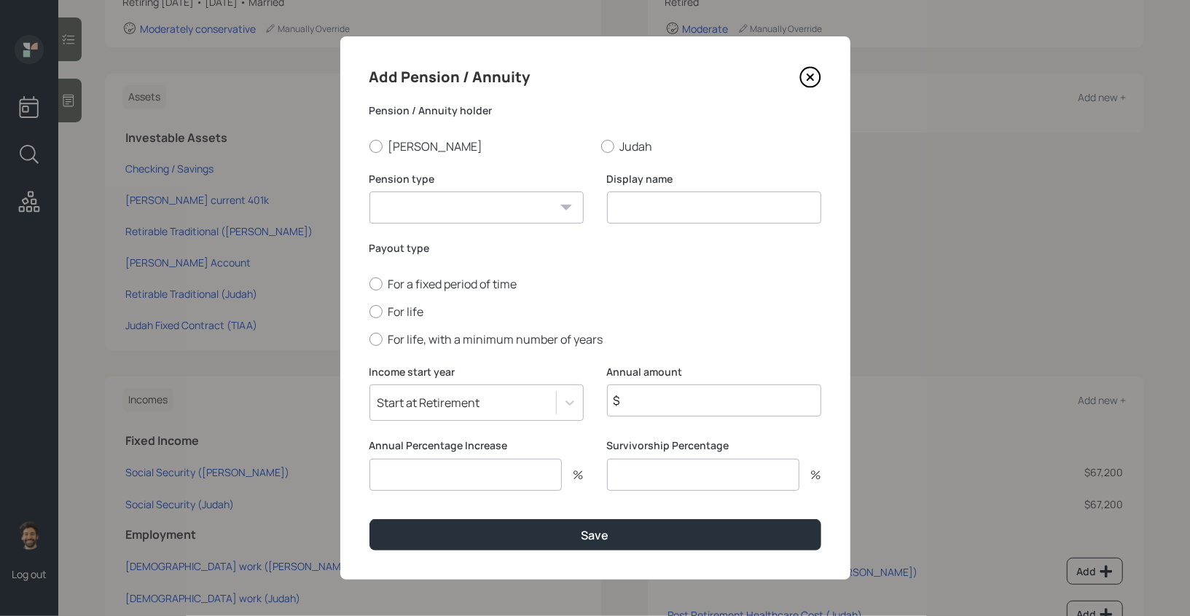
click at [450, 209] on select "Pension Annuity" at bounding box center [476, 208] width 214 height 32
select select "annuity"
click at [369, 192] on select "Pension Annuity" at bounding box center [476, 208] width 214 height 32
click at [617, 225] on div "Display name" at bounding box center [714, 207] width 214 height 70
click at [615, 214] on input at bounding box center [714, 208] width 214 height 32
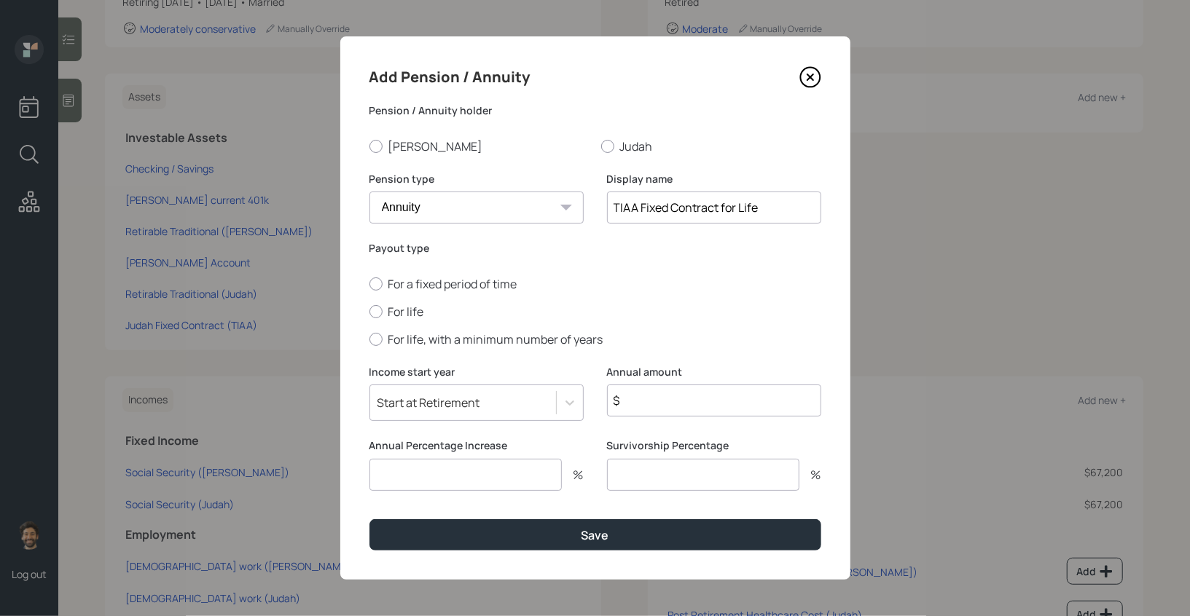
type input "TIAA Fixed Contract for Life"
click at [683, 408] on input "$" at bounding box center [714, 401] width 214 height 32
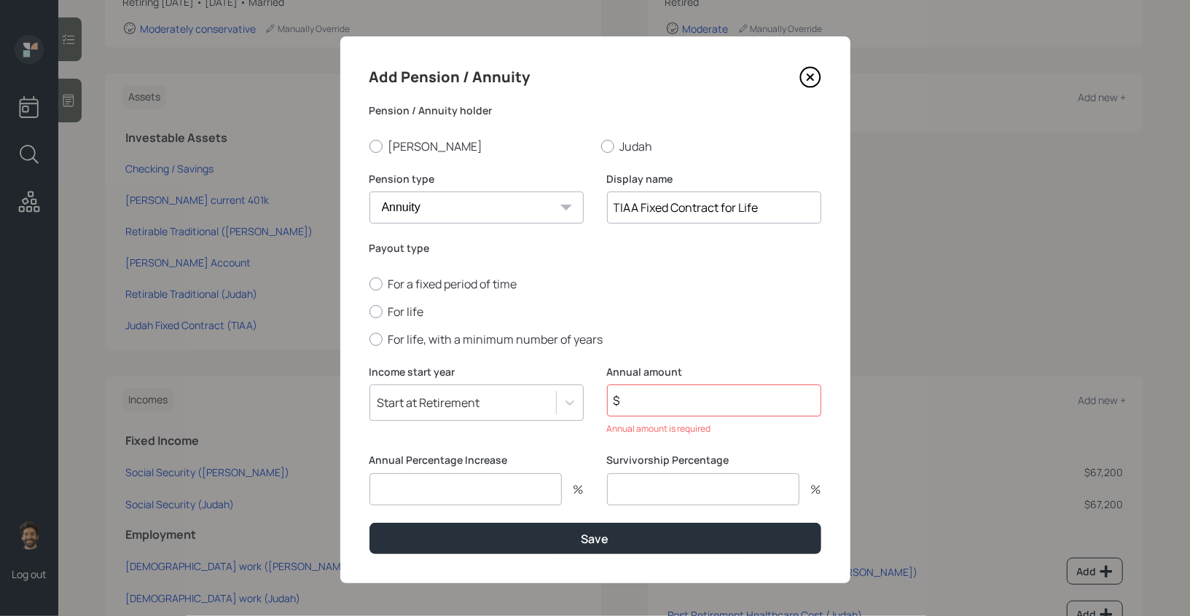
click at [642, 406] on input "$" at bounding box center [714, 401] width 214 height 32
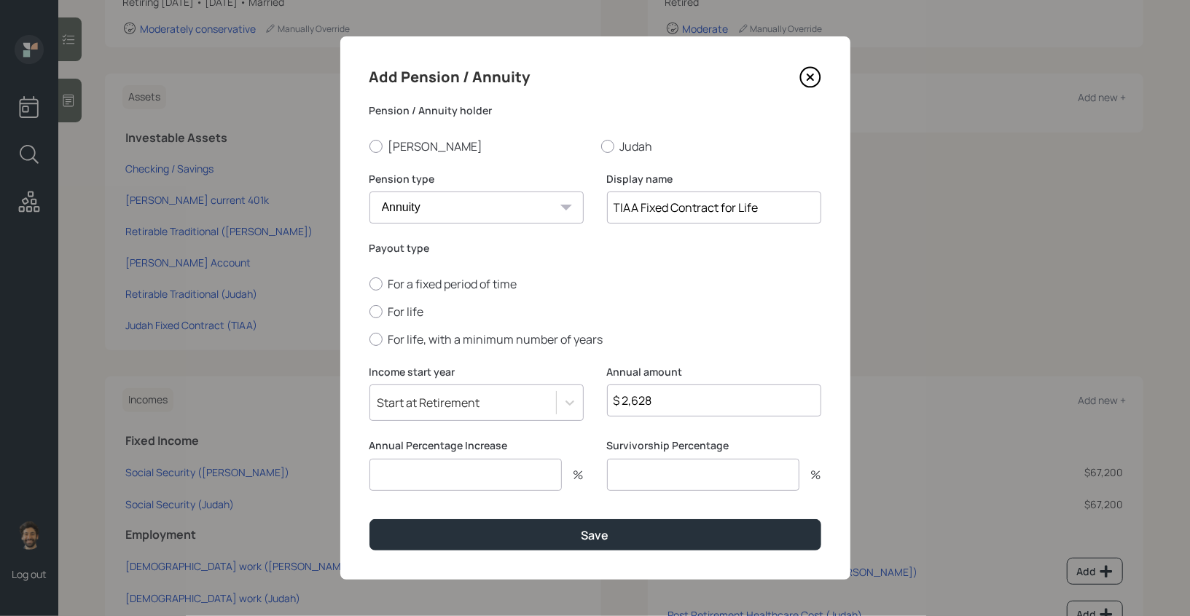
type input "$ 2,628"
click at [471, 473] on input "number" at bounding box center [465, 475] width 192 height 32
type input "0"
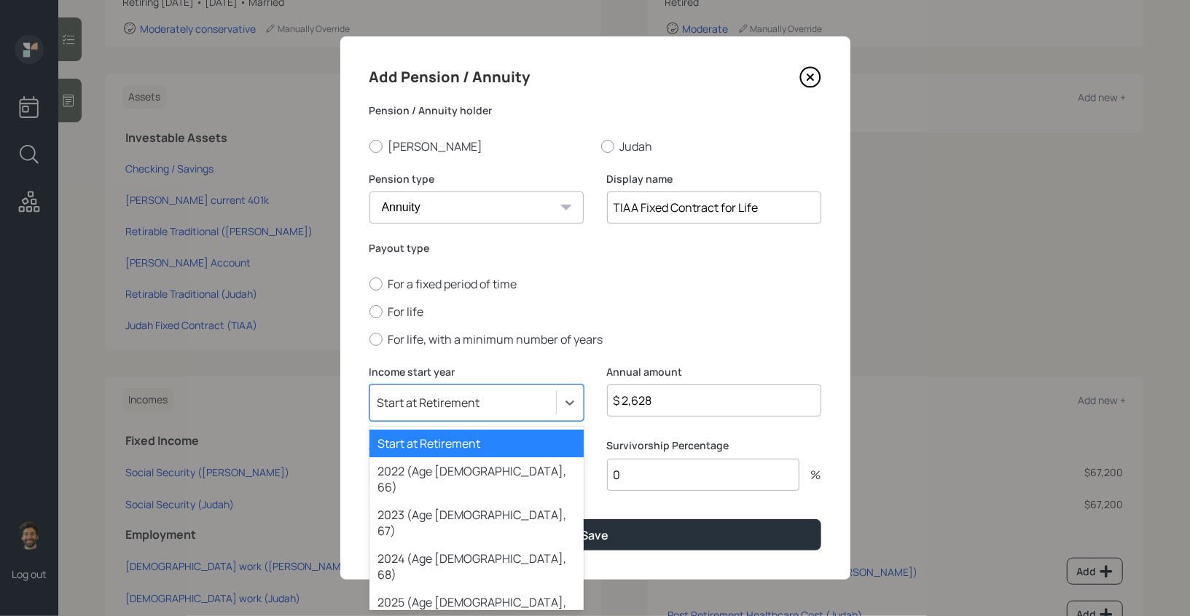
click at [458, 402] on div "Start at Retirement" at bounding box center [428, 403] width 103 height 16
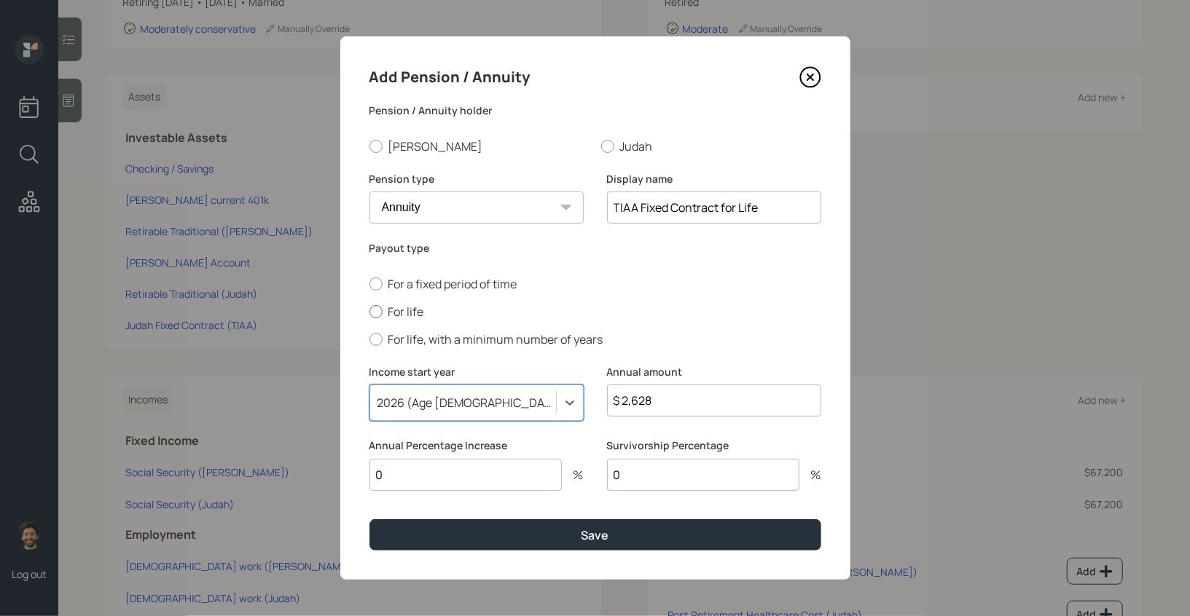
click at [396, 310] on label "For life" at bounding box center [595, 312] width 452 height 16
click at [369, 311] on input "For life" at bounding box center [369, 311] width 1 height 1
radio input "true"
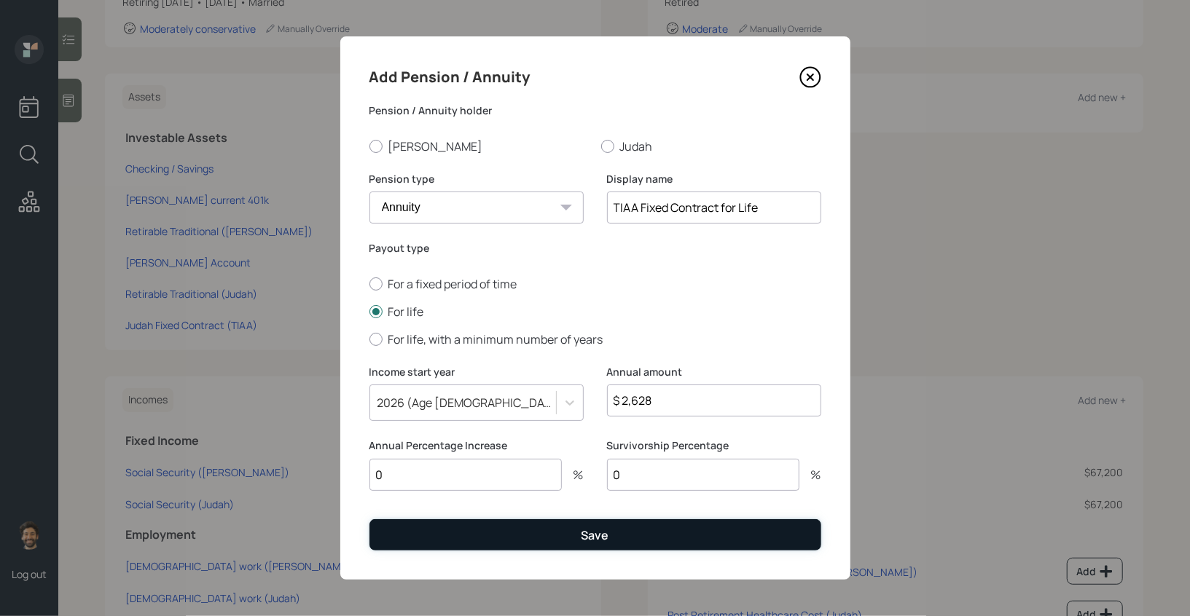
click at [447, 537] on button "Save" at bounding box center [595, 534] width 452 height 31
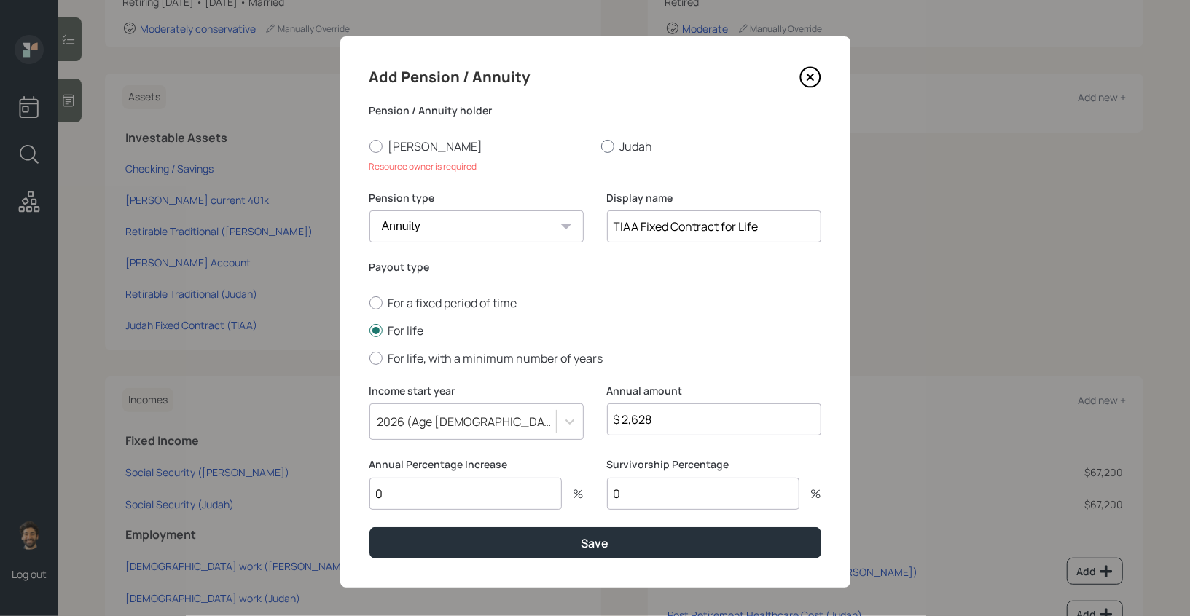
click at [624, 152] on label "Judah" at bounding box center [711, 146] width 220 height 16
click at [601, 146] on input "Judah" at bounding box center [600, 146] width 1 height 1
radio input "true"
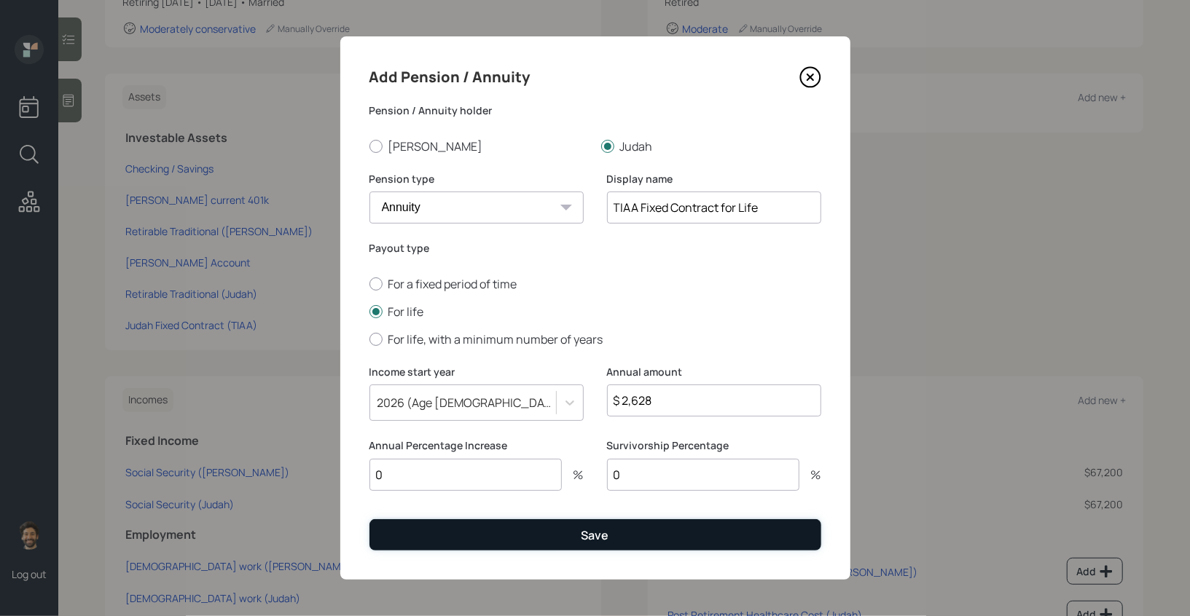
click at [495, 531] on button "Save" at bounding box center [595, 534] width 452 height 31
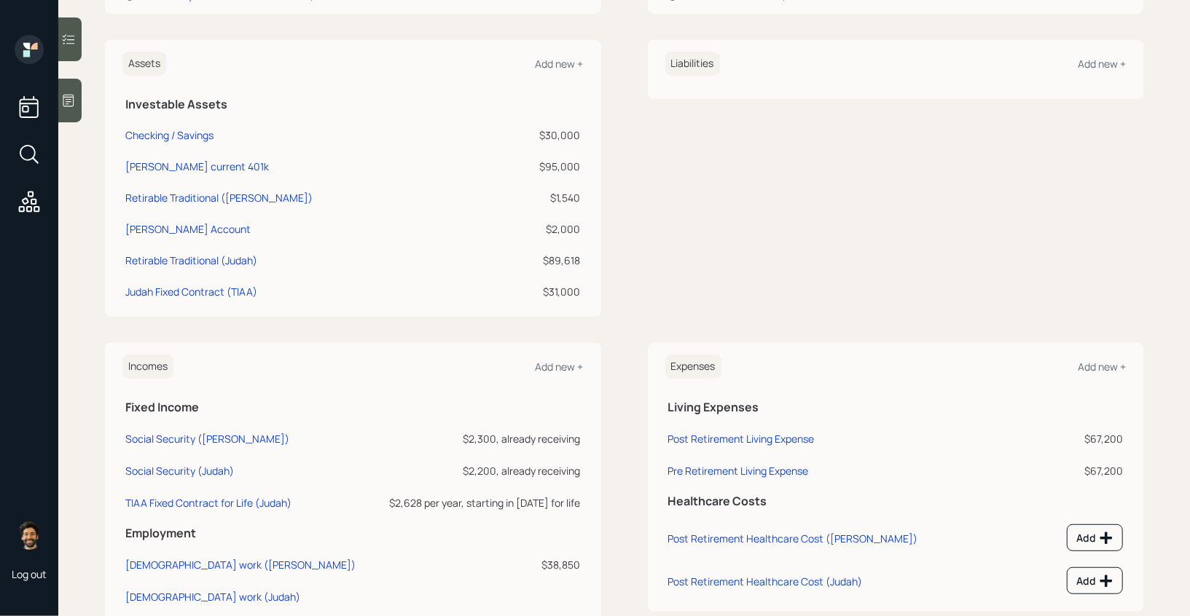
scroll to position [374, 0]
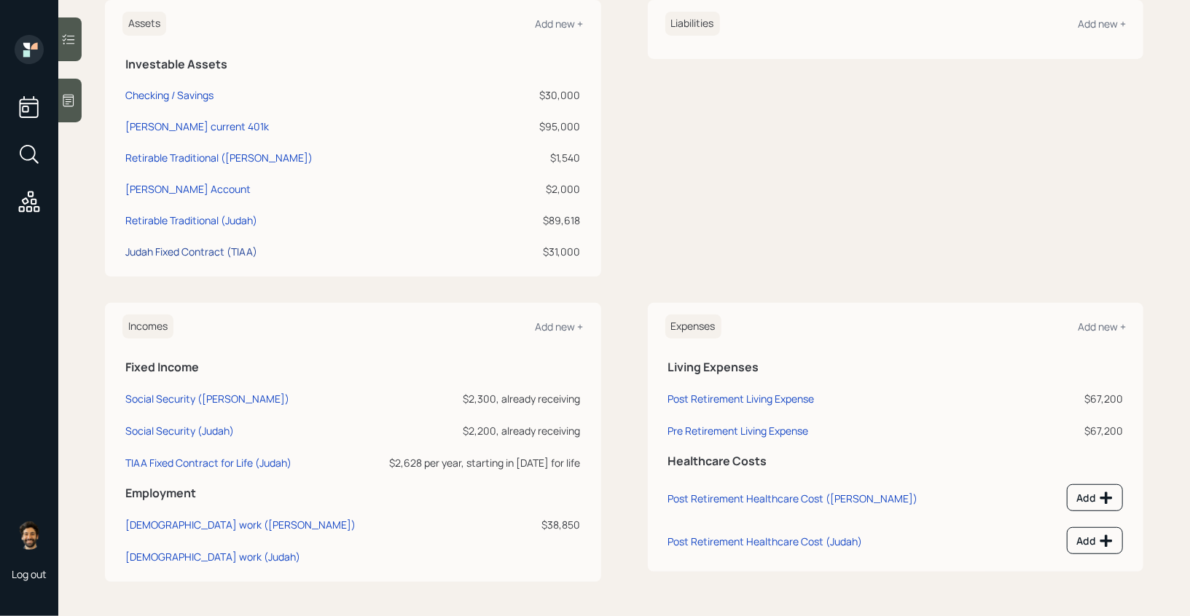
click at [189, 251] on div "Judah Fixed Contract (TIAA)" at bounding box center [191, 251] width 132 height 15
select select "ira"
select select "balanced"
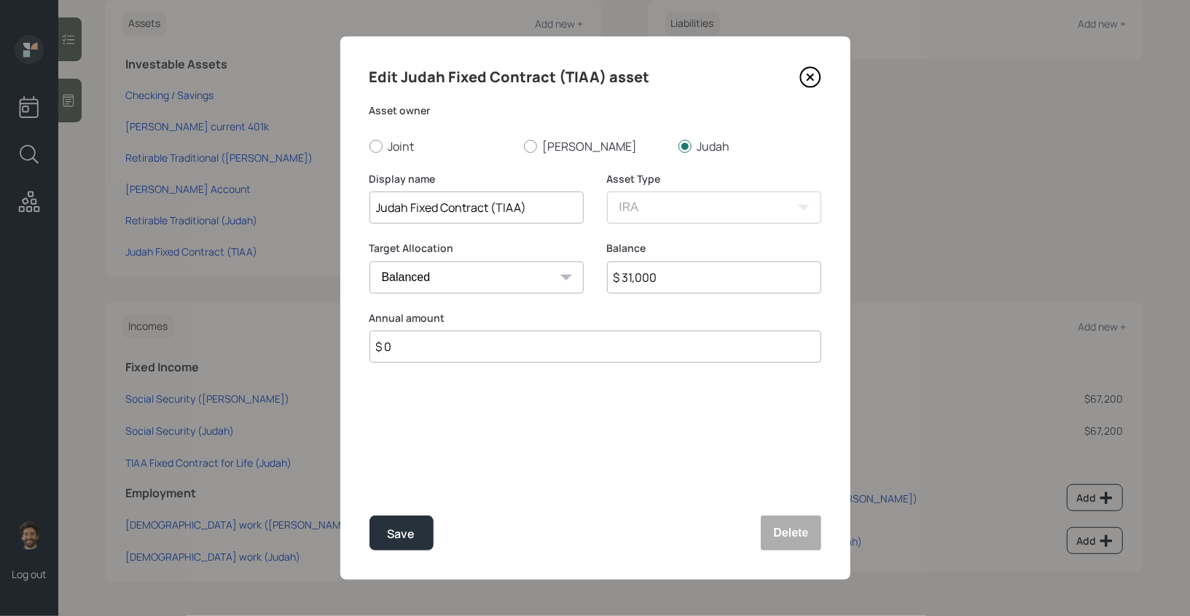
click at [417, 211] on input "Judah Fixed Contract (TIAA)" at bounding box center [476, 208] width 214 height 32
click at [798, 520] on button "Delete" at bounding box center [790, 533] width 60 height 35
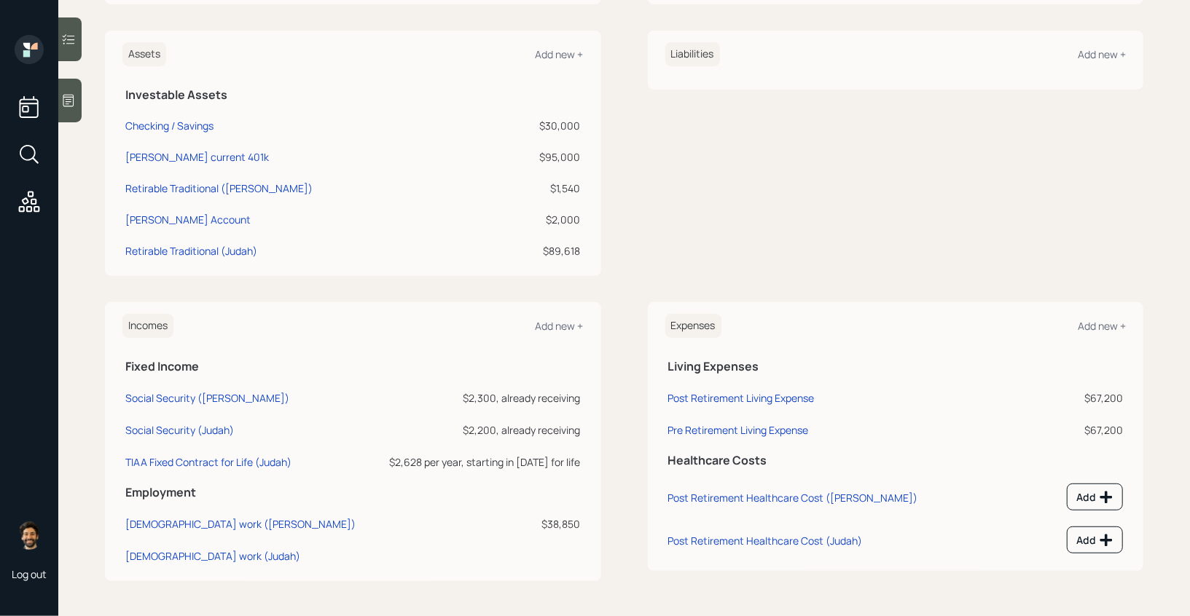
scroll to position [343, 0]
click at [547, 55] on div "Add new +" at bounding box center [559, 54] width 48 height 14
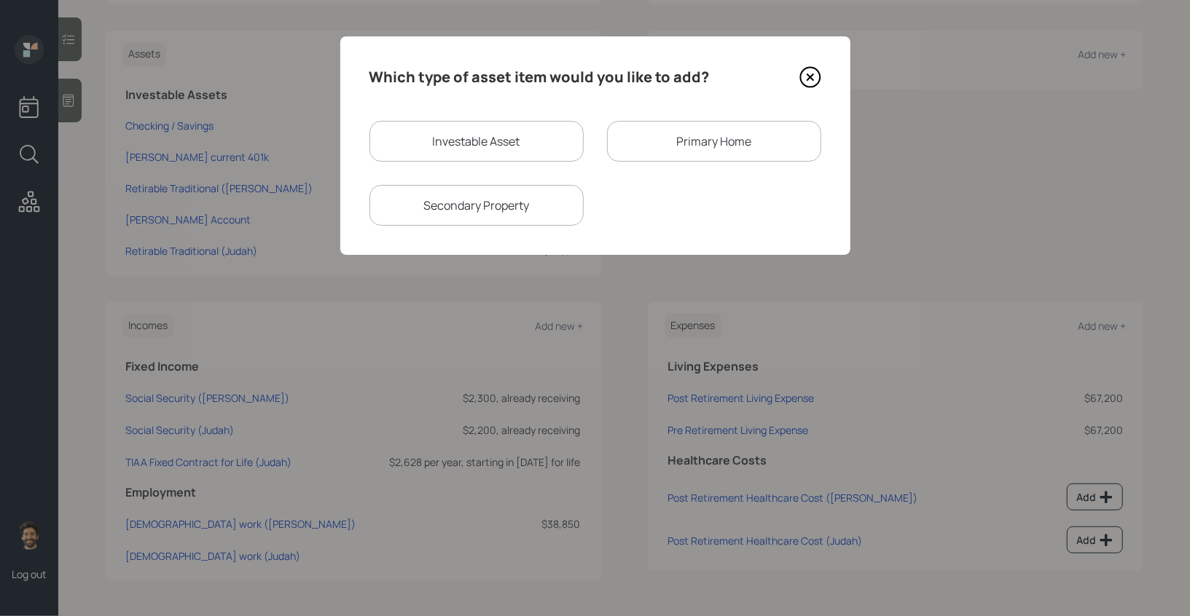
click at [447, 143] on div "Investable Asset" at bounding box center [476, 141] width 214 height 41
select select "taxable"
select select "balanced"
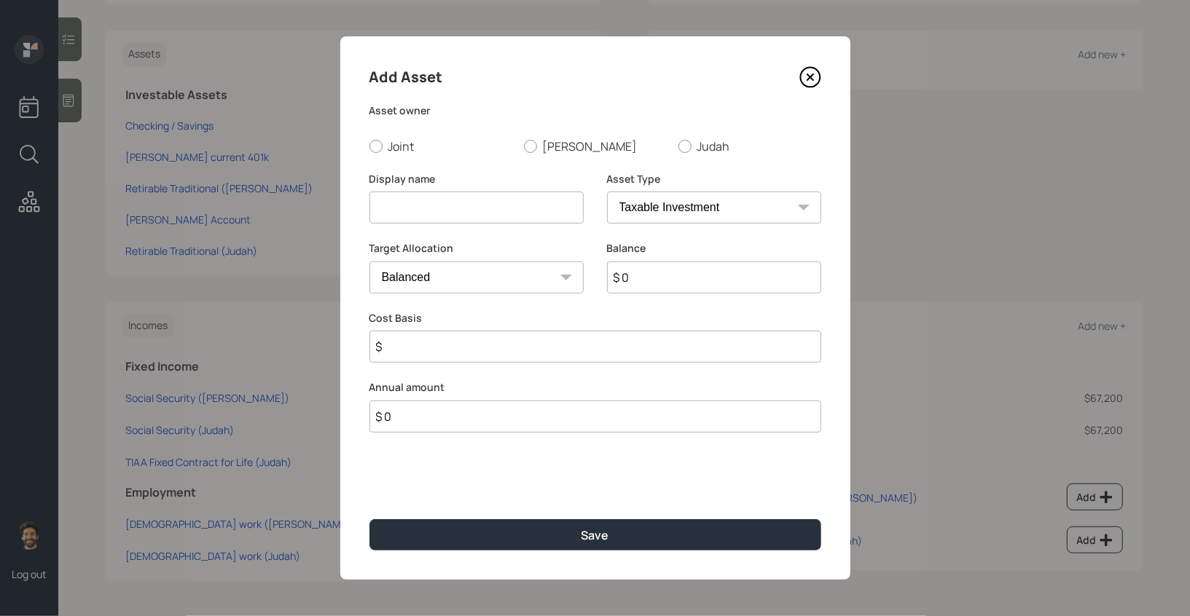
click at [432, 204] on input at bounding box center [476, 208] width 214 height 32
paste input "Judah Fixed Contract (TIAA)"
type input "Judah Fixed Contract (TIAA)"
click at [639, 211] on select "SEP IRA IRA Roth IRA 401(k) Roth 401(k) 403(b) Roth 403(b) 457(b) Roth 457(b) H…" at bounding box center [714, 208] width 214 height 32
select select "emergency_fund"
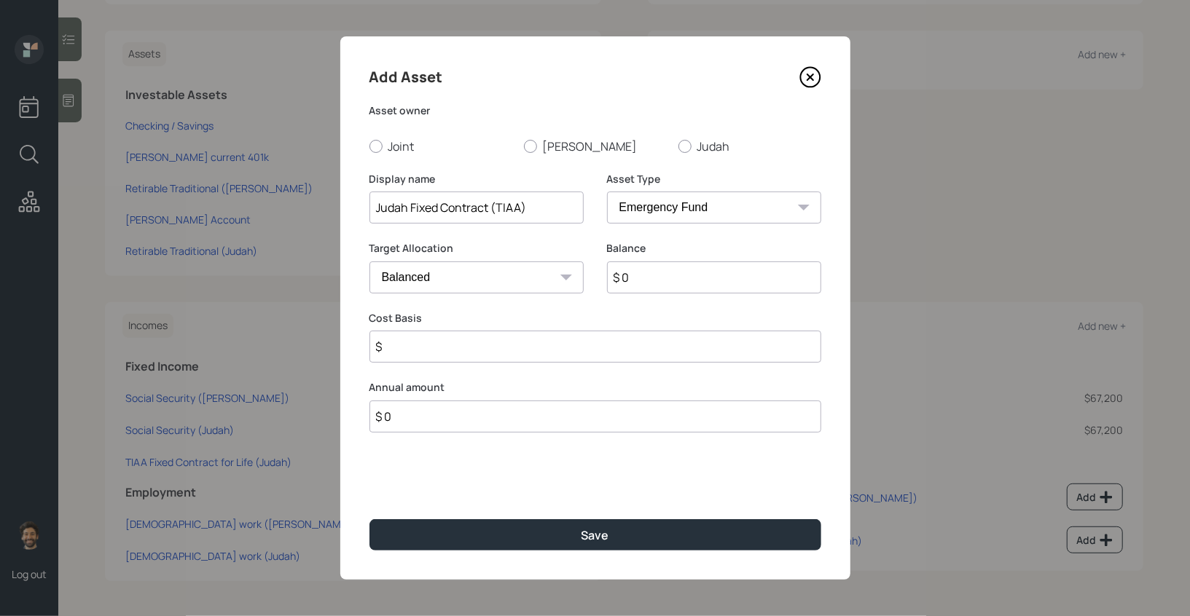
click at [607, 192] on select "SEP IRA IRA Roth IRA 401(k) Roth 401(k) 403(b) Roth 403(b) 457(b) Roth 457(b) H…" at bounding box center [714, 208] width 214 height 32
click at [565, 284] on input "$ 0" at bounding box center [595, 278] width 452 height 32
type input "$ 31,000"
click at [694, 142] on label "Judah" at bounding box center [749, 146] width 143 height 16
click at [678, 146] on input "Judah" at bounding box center [677, 146] width 1 height 1
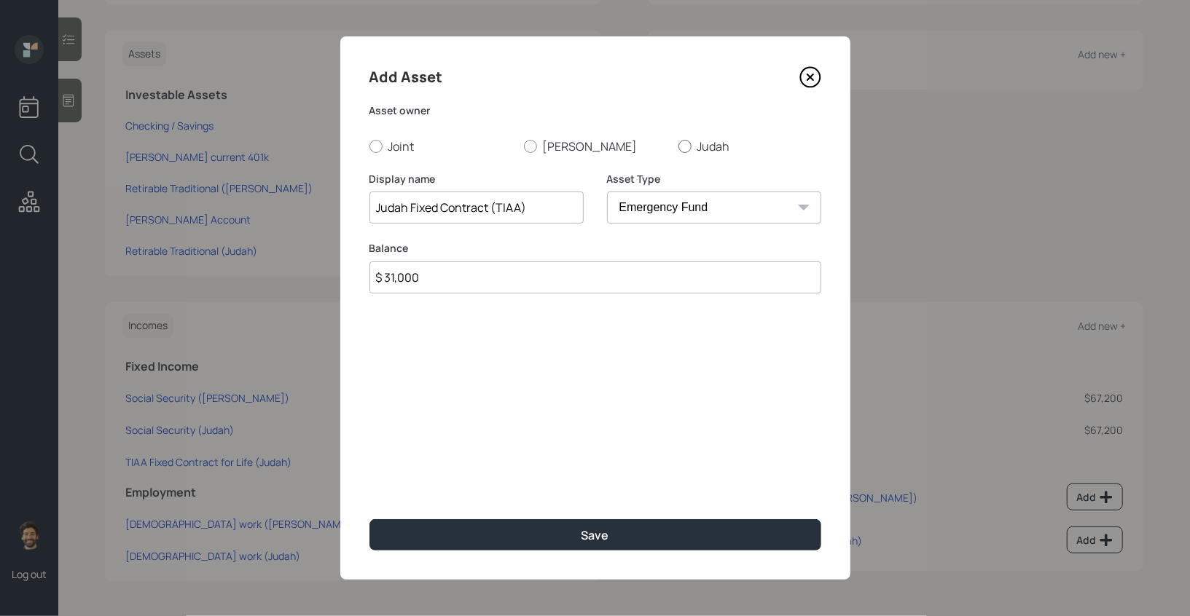
radio input "true"
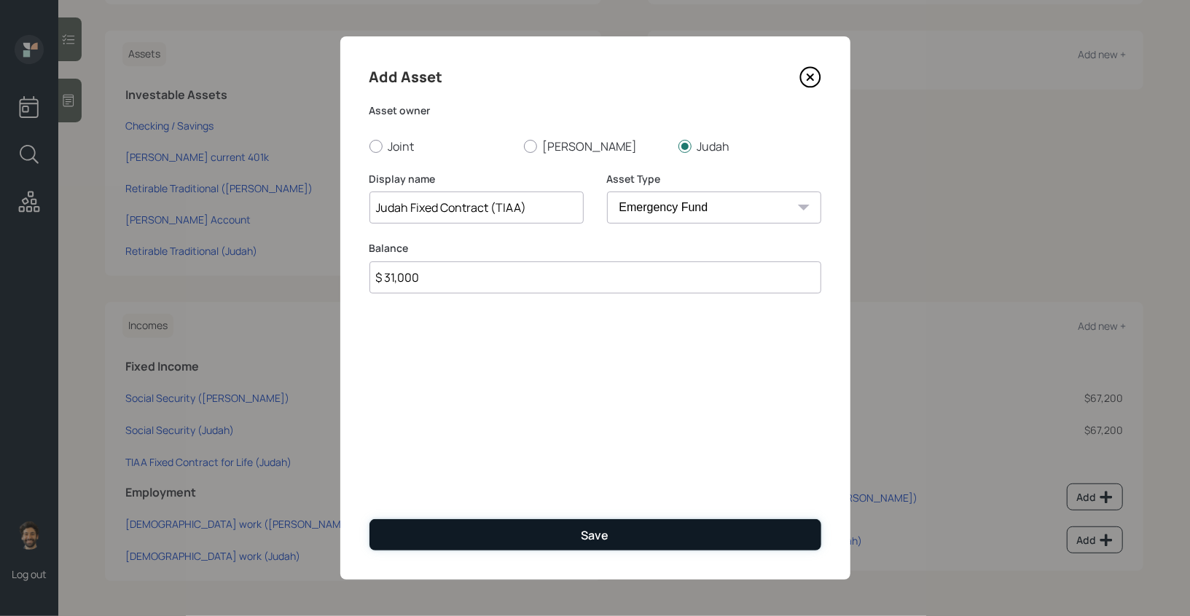
click at [509, 530] on button "Save" at bounding box center [595, 534] width 452 height 31
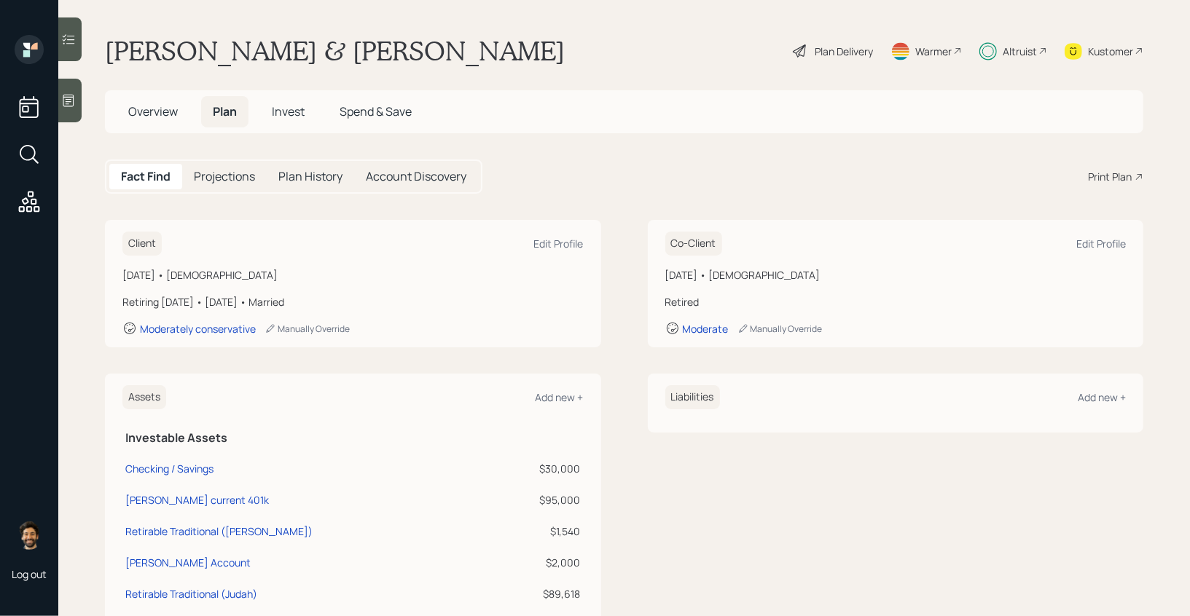
click at [829, 55] on div "Plan Delivery" at bounding box center [843, 51] width 58 height 15
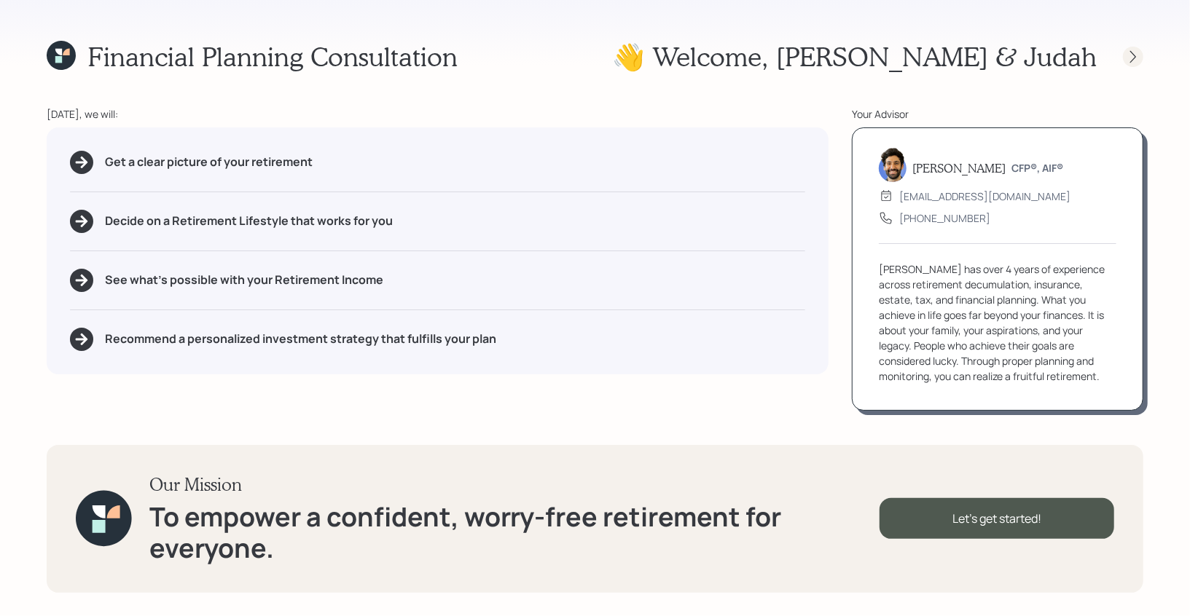
click at [1128, 63] on icon at bounding box center [1132, 57] width 15 height 15
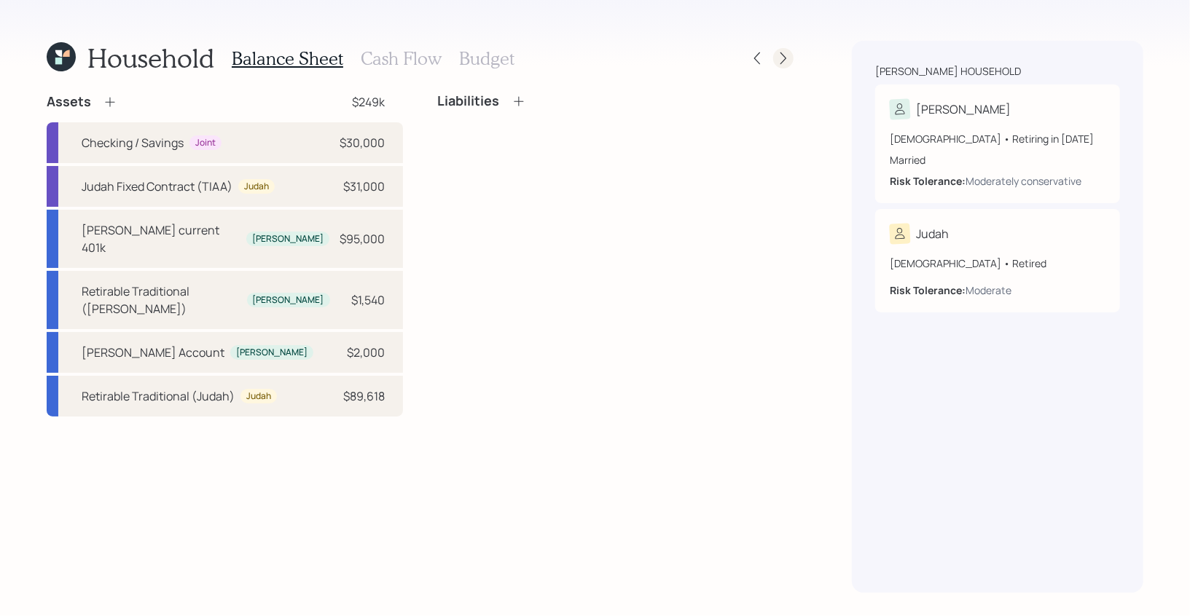
click at [786, 59] on icon at bounding box center [783, 58] width 15 height 15
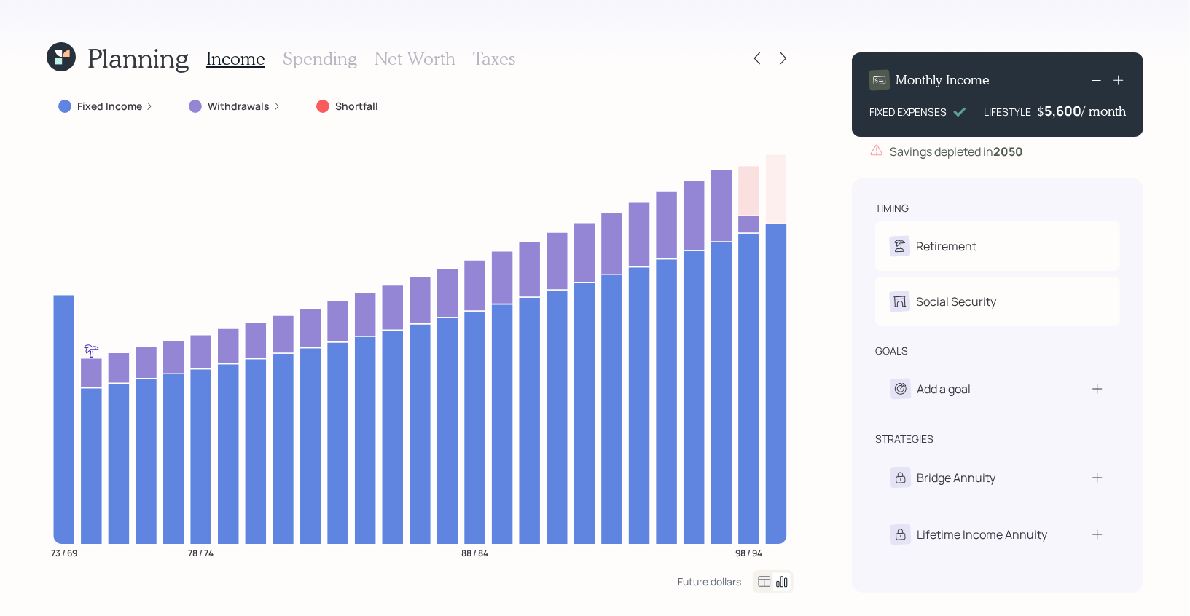
click at [63, 54] on icon at bounding box center [61, 56] width 29 height 29
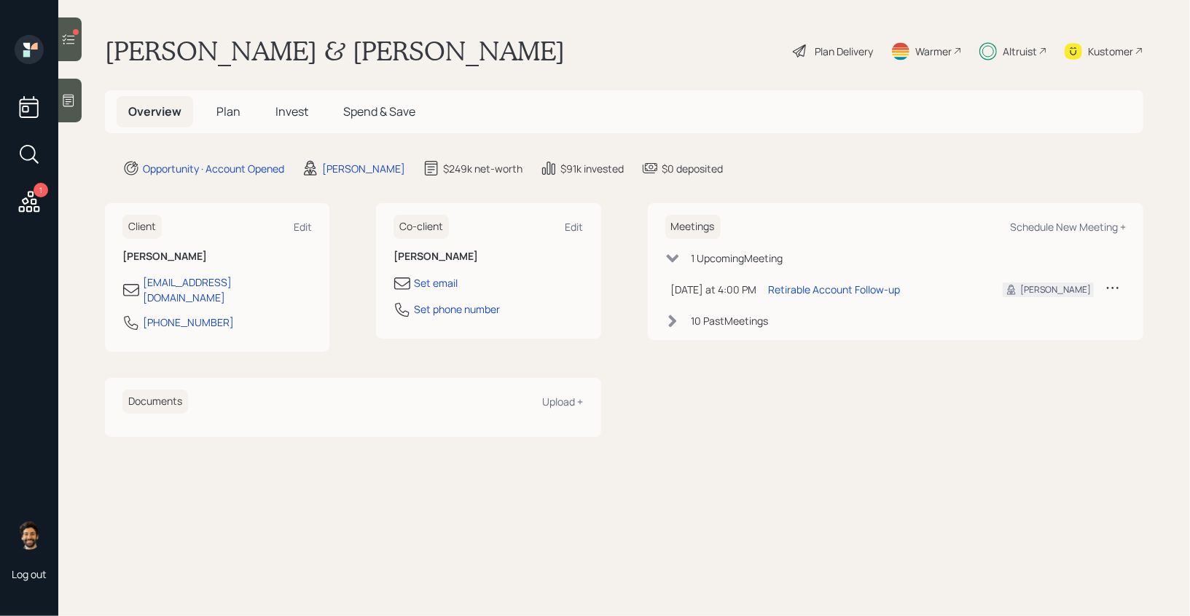
click at [227, 109] on span "Plan" at bounding box center [228, 111] width 24 height 16
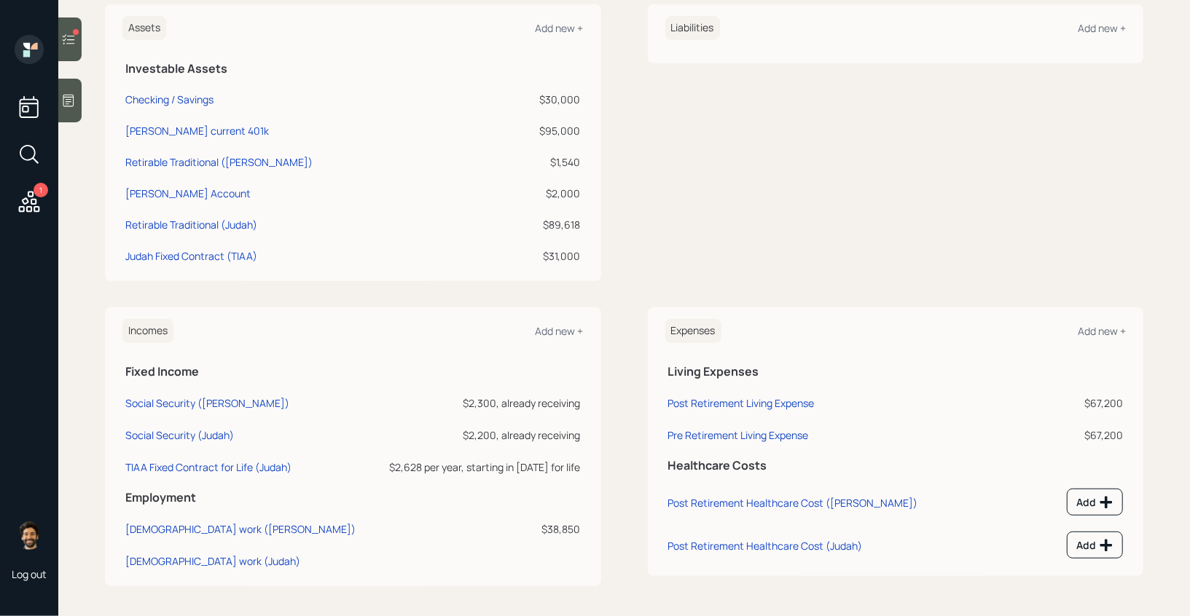
scroll to position [374, 0]
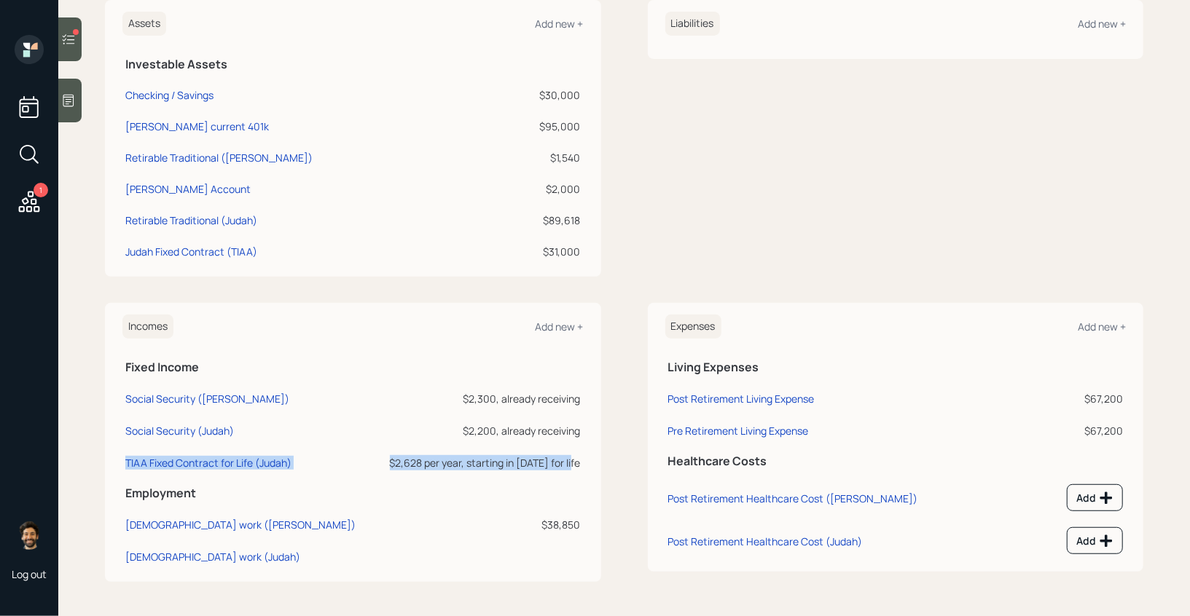
drag, startPoint x: 123, startPoint y: 460, endPoint x: 579, endPoint y: 463, distance: 456.0
click at [579, 463] on tr "TIAA Fixed Contract for Life (Judah) $2,628 per year, starting in 2026 for life" at bounding box center [352, 460] width 461 height 32
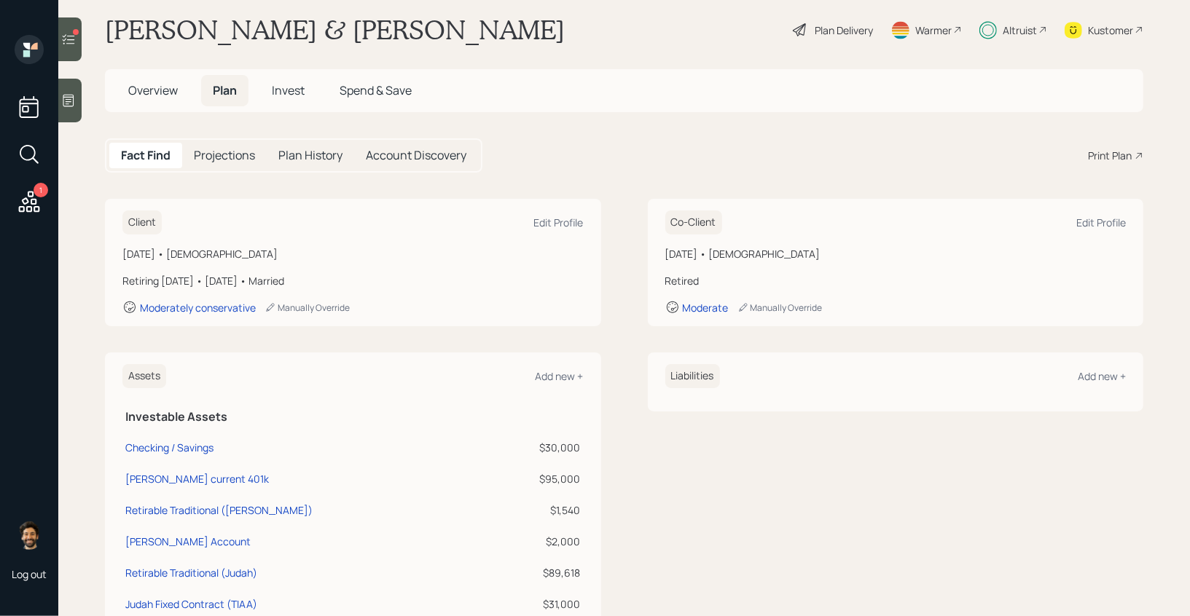
scroll to position [0, 0]
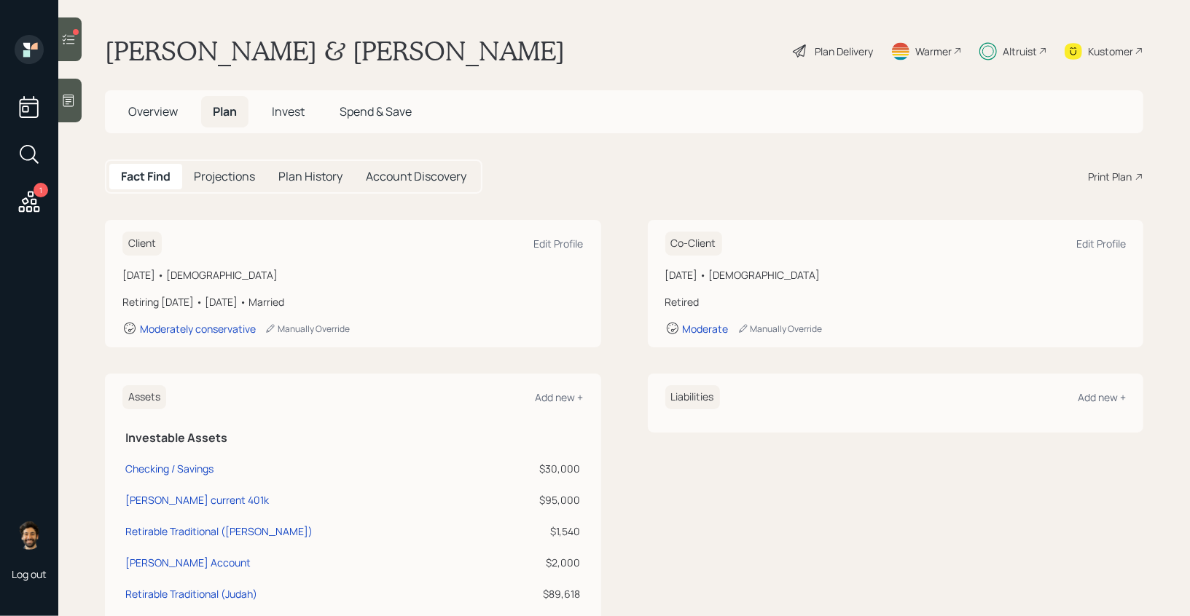
click at [308, 141] on main "Nancy & Judah Lowy Plan Delivery Warmer Altruist Kustomer Overview Plan Invest …" at bounding box center [623, 308] width 1131 height 616
click at [854, 44] on div "Plan Delivery" at bounding box center [843, 51] width 58 height 15
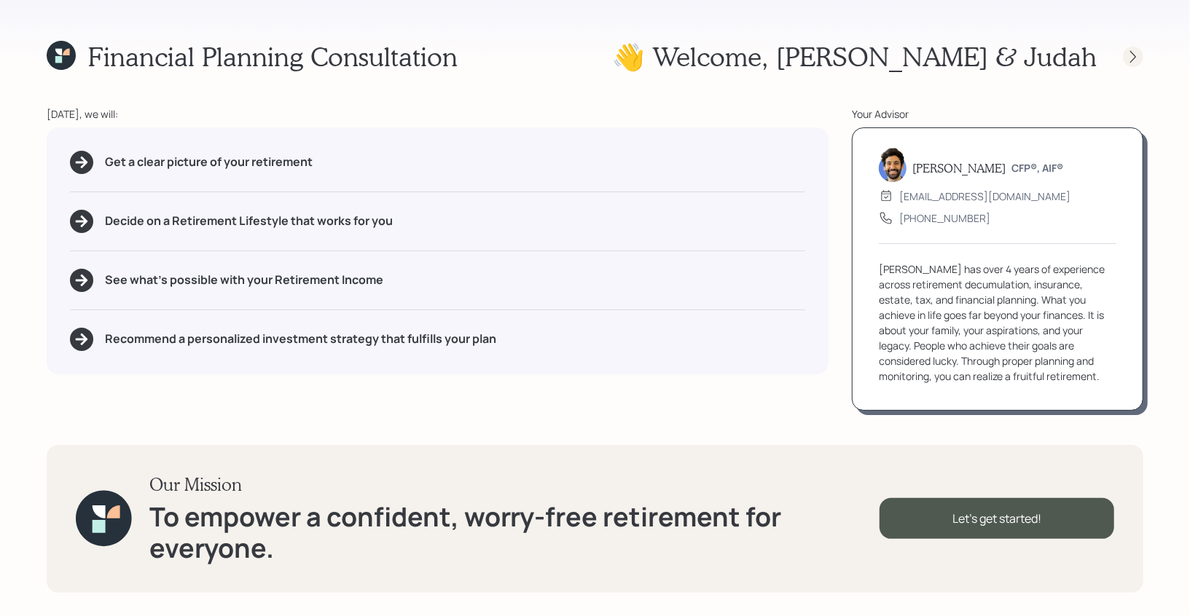
click at [1132, 52] on icon at bounding box center [1133, 56] width 6 height 12
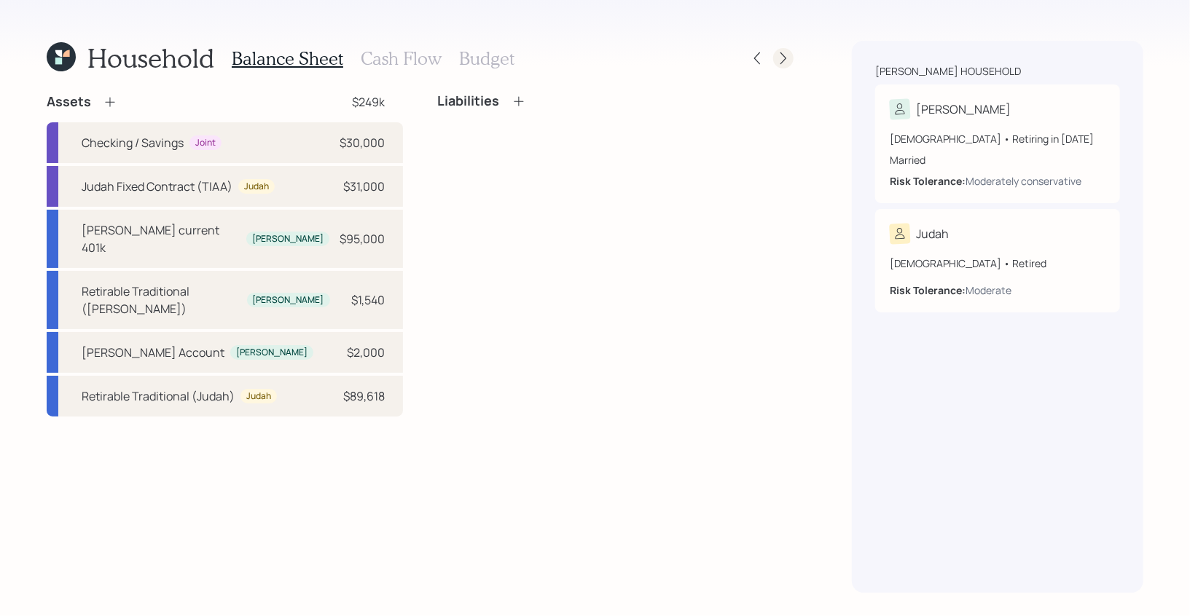
click at [788, 58] on icon at bounding box center [783, 58] width 15 height 15
